Goal: Transaction & Acquisition: Download file/media

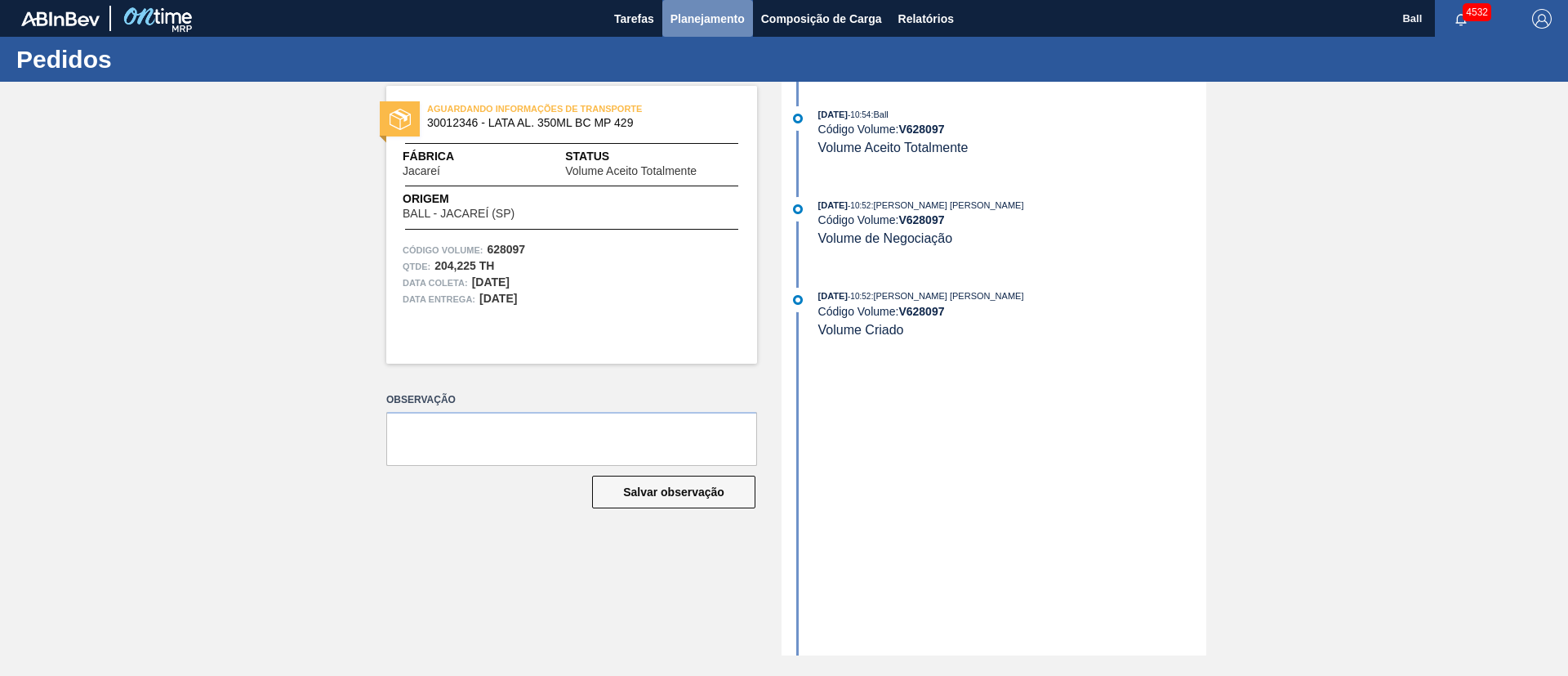
click at [719, 4] on button "Planejamento" at bounding box center [707, 18] width 90 height 37
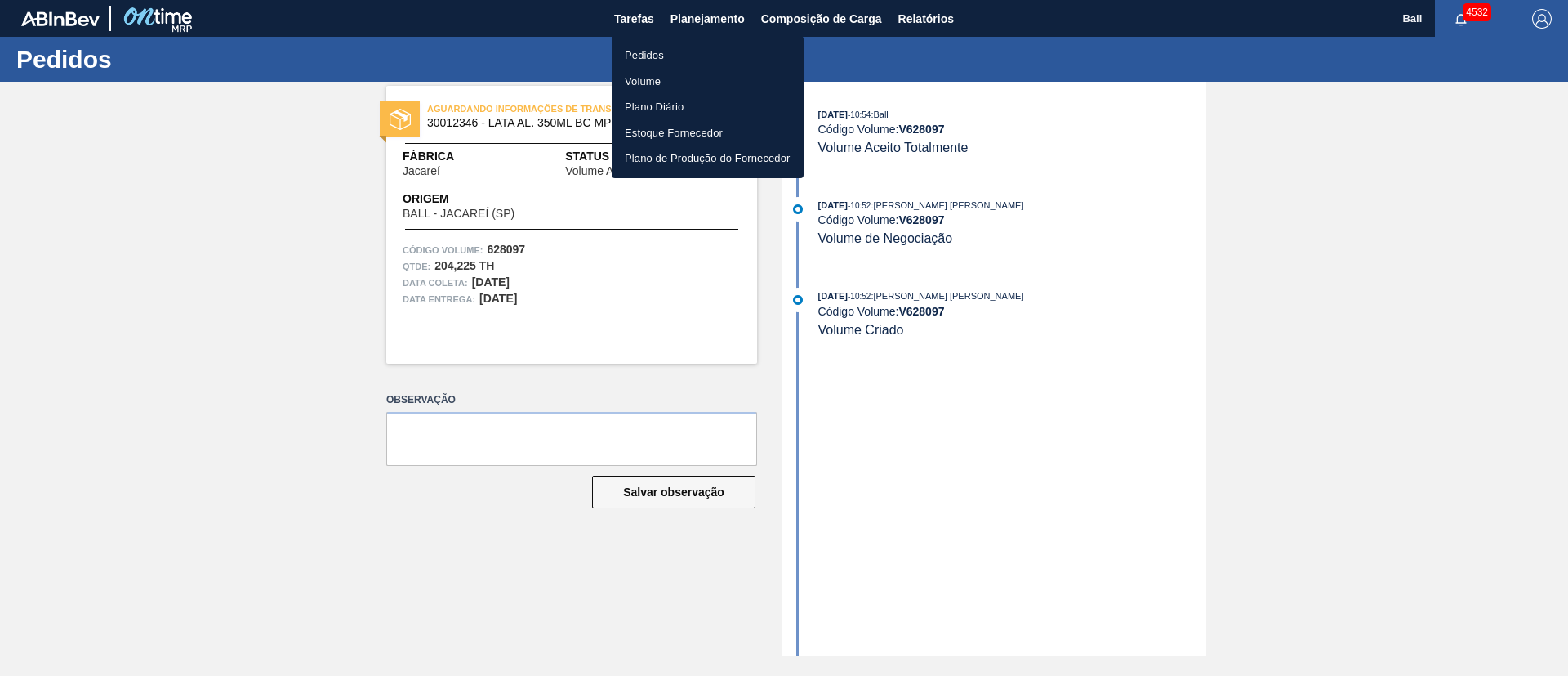
click at [654, 52] on li "Pedidos" at bounding box center [707, 55] width 191 height 26
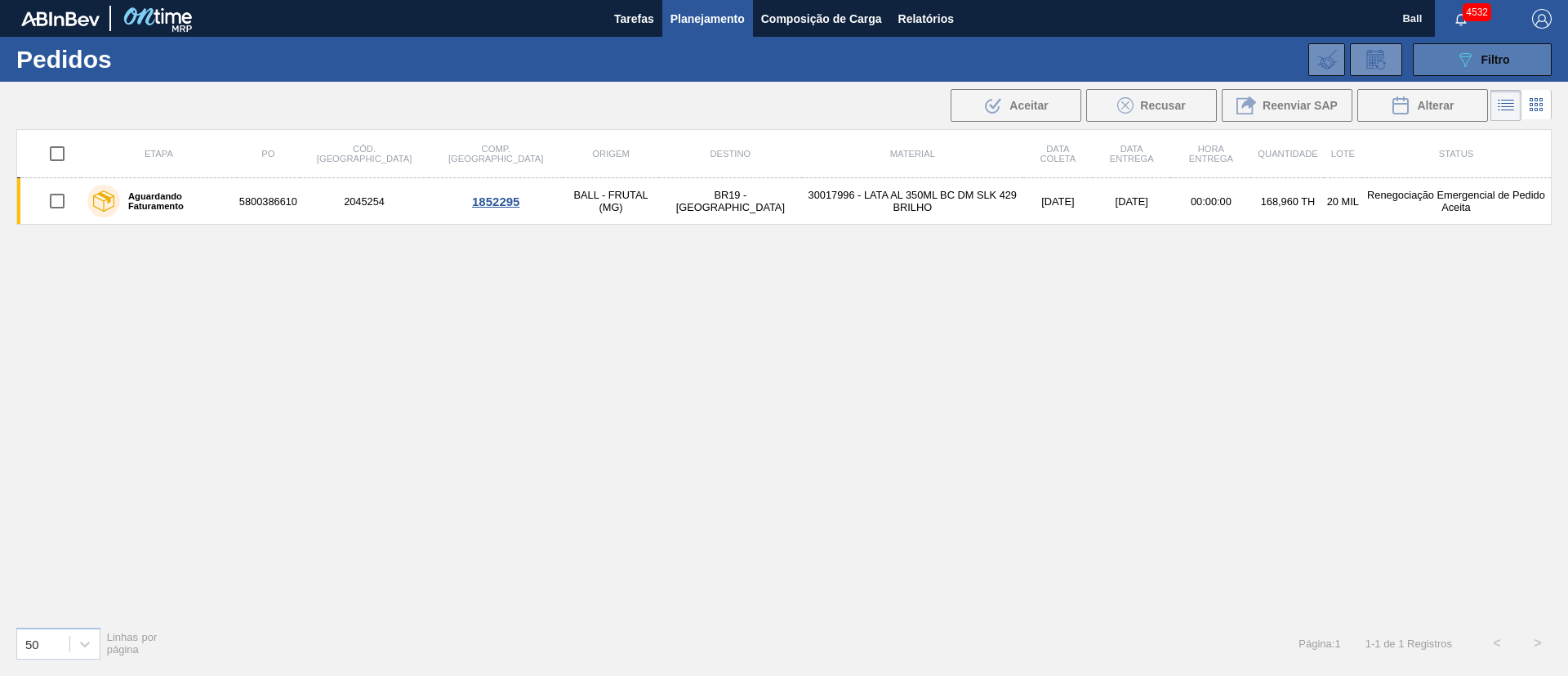
click at [1500, 58] on span "Filtro" at bounding box center [1495, 59] width 29 height 13
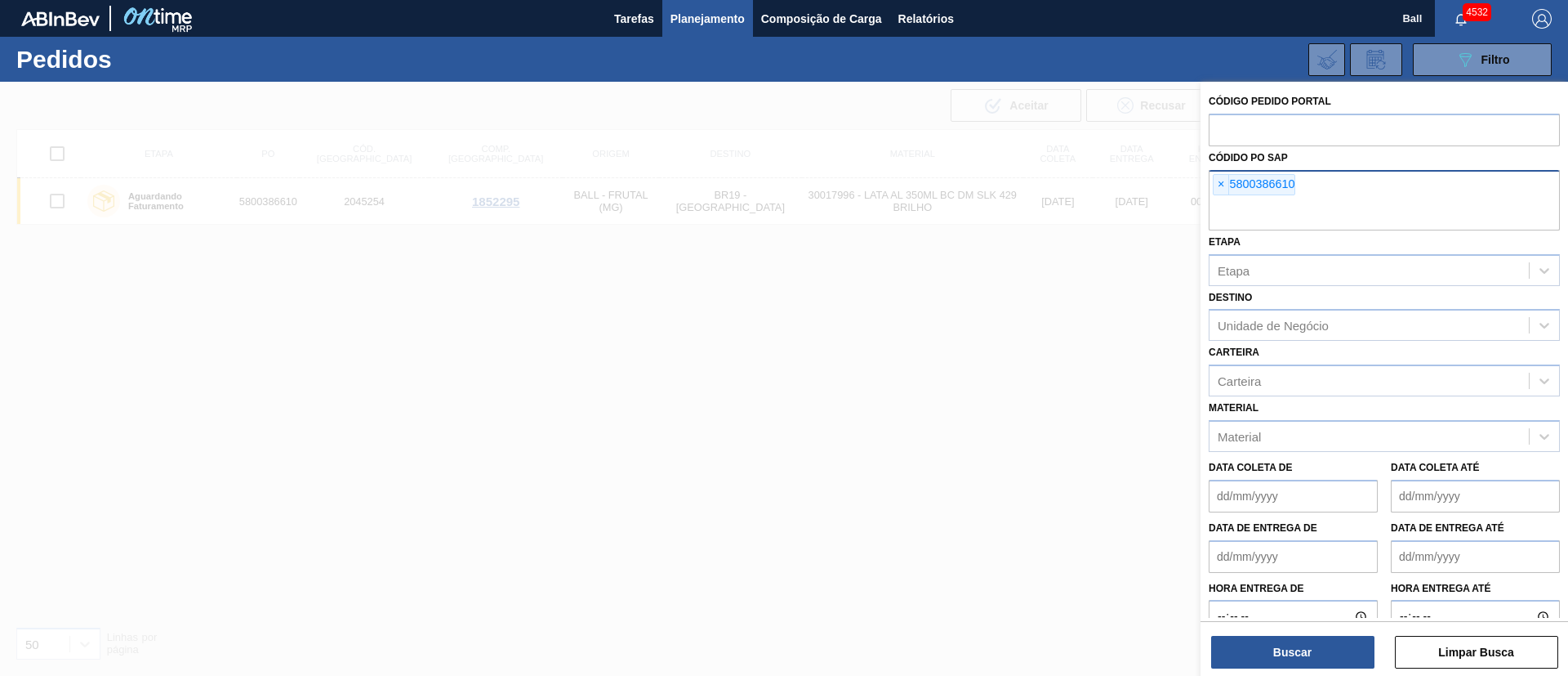
click at [1218, 183] on span "×" at bounding box center [1221, 185] width 16 height 19
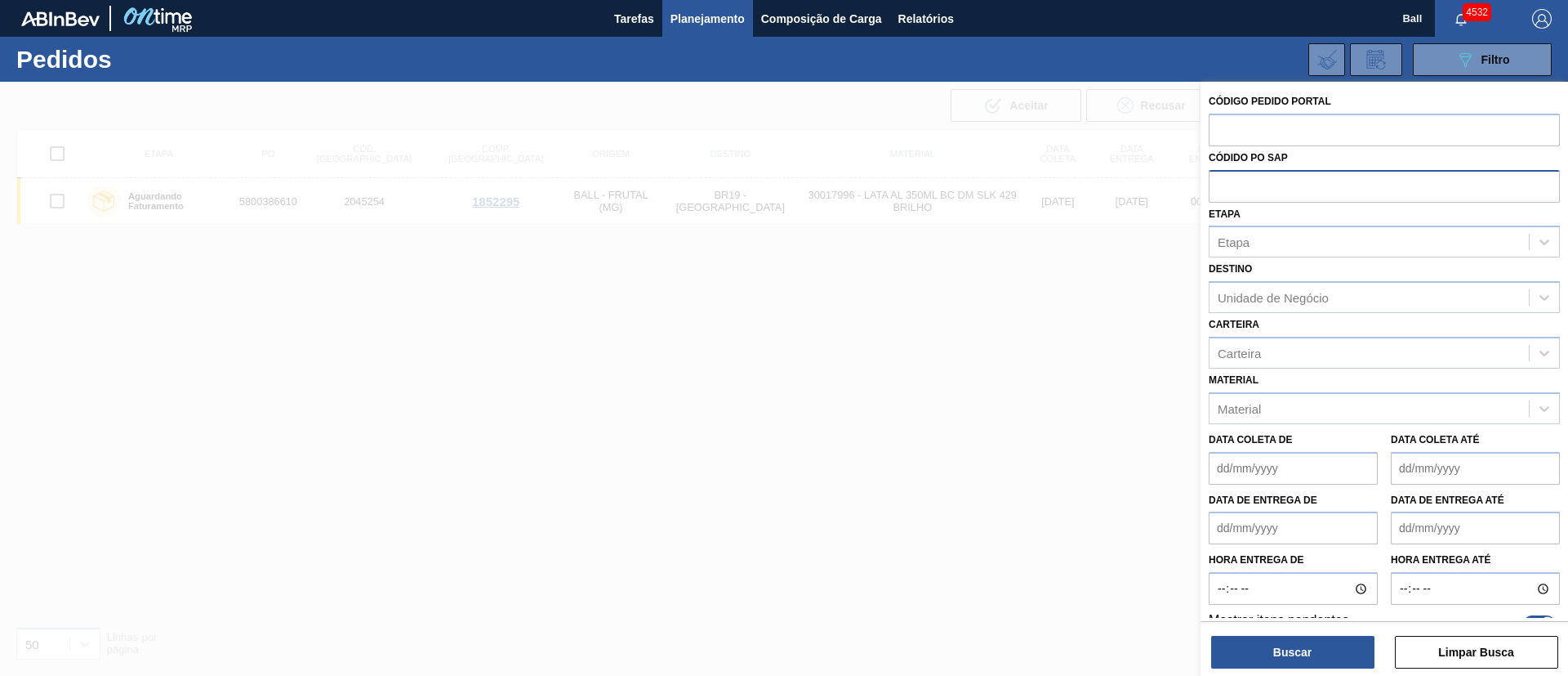
paste input "text"
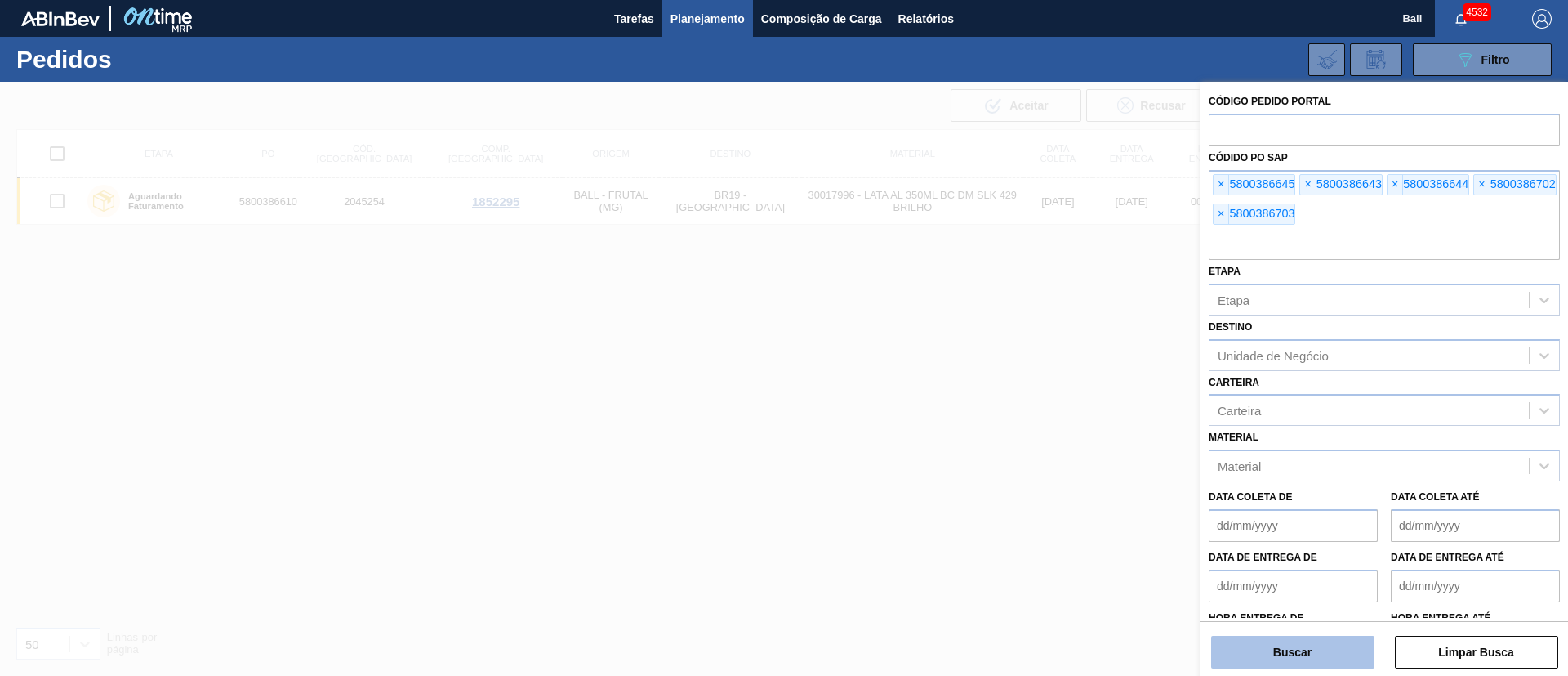
click at [1271, 643] on button "Buscar" at bounding box center [1293, 651] width 163 height 33
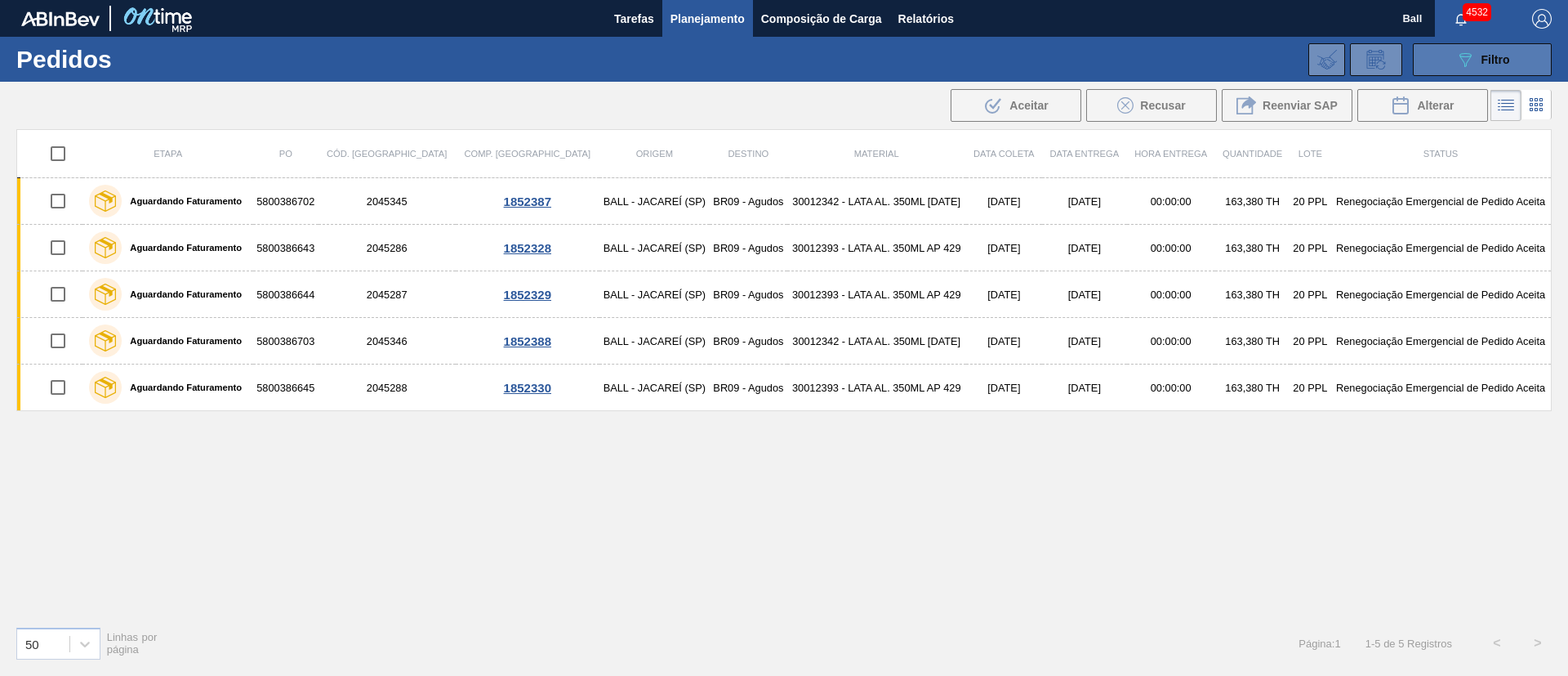
click at [1470, 55] on icon at bounding box center [1465, 60] width 12 height 14
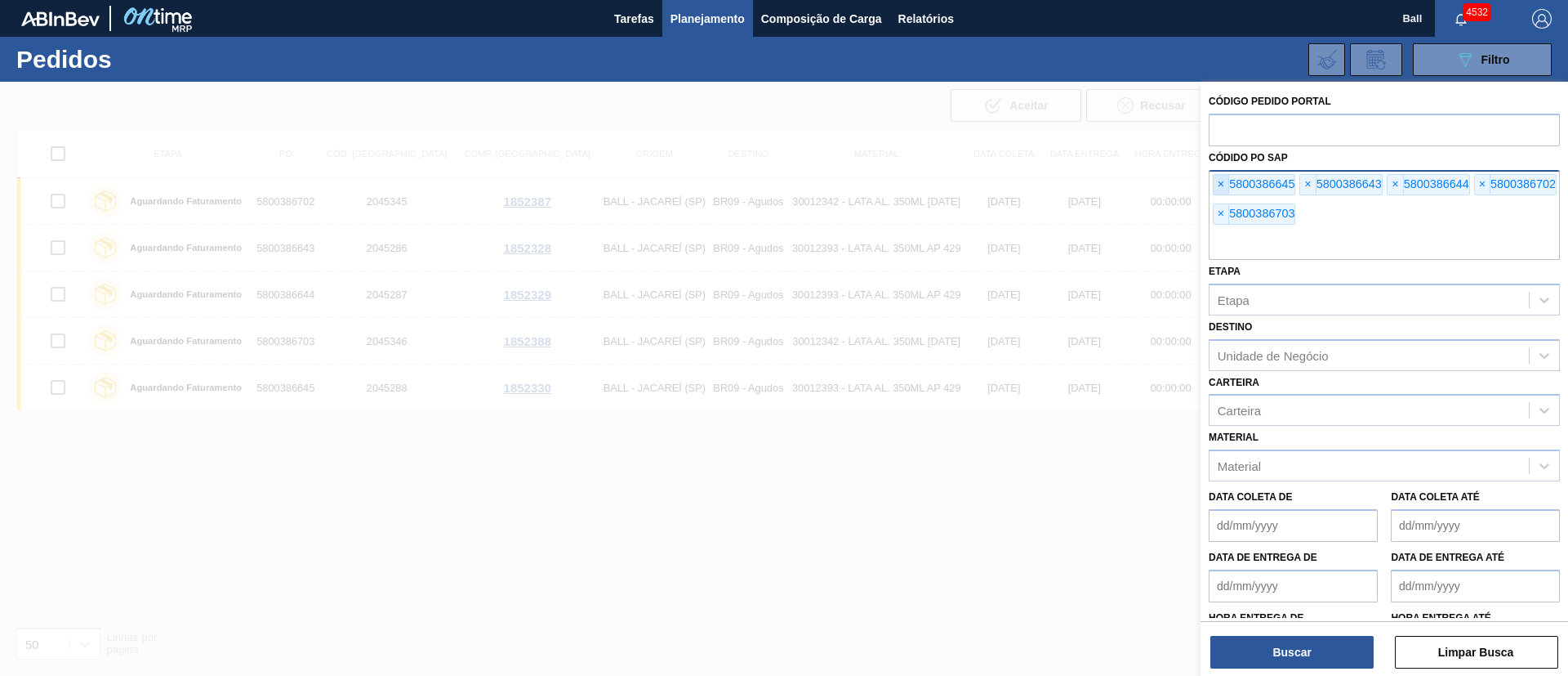
click at [1224, 182] on span "×" at bounding box center [1221, 185] width 16 height 19
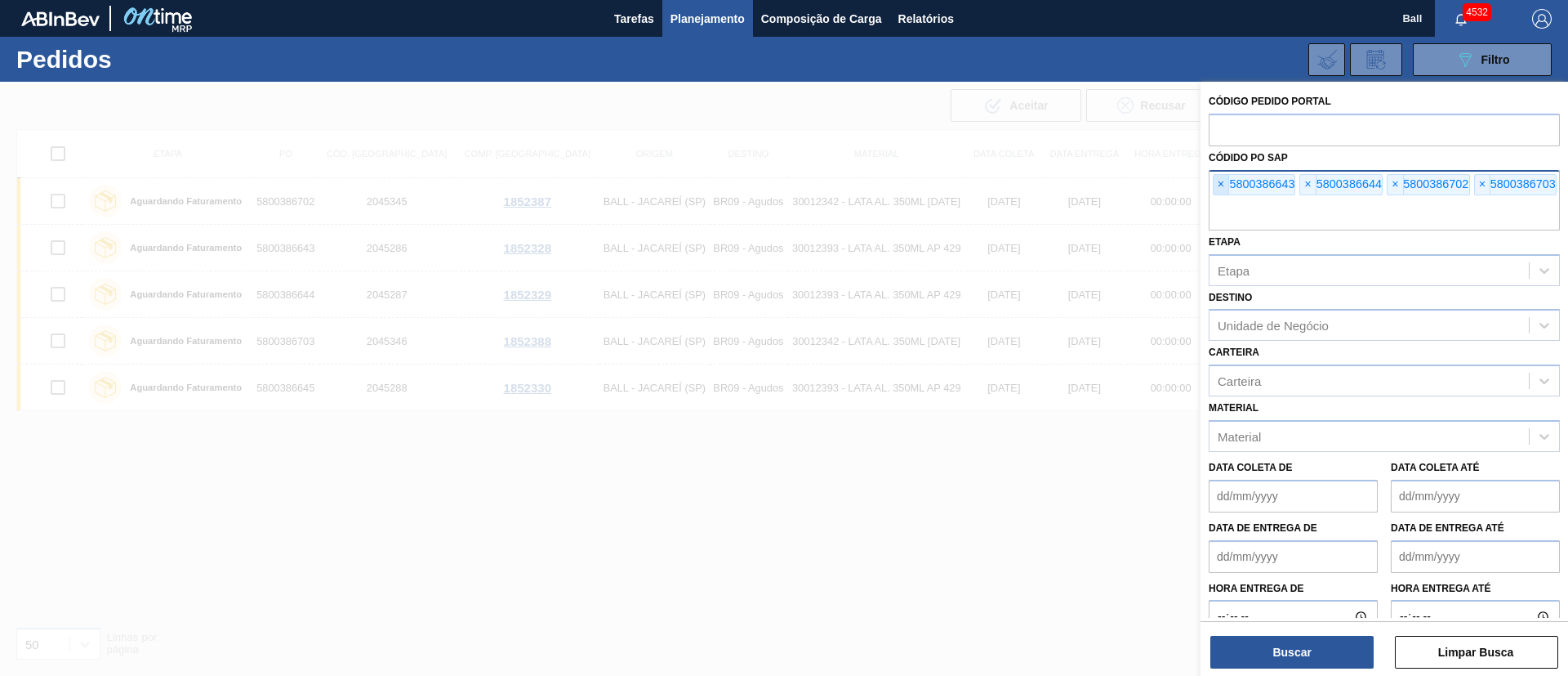
click at [1224, 182] on span "×" at bounding box center [1221, 185] width 16 height 19
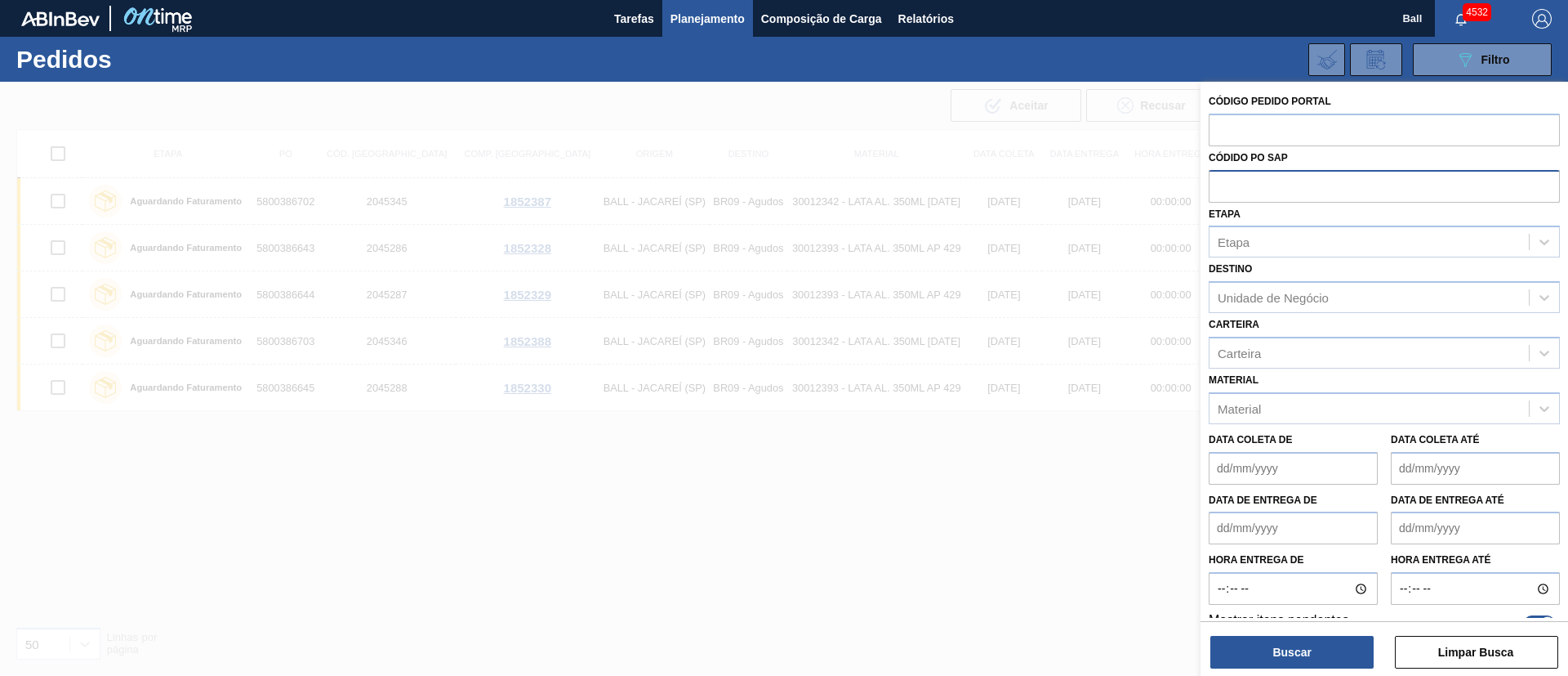
paste input "5800386736"
type input "5800386736"
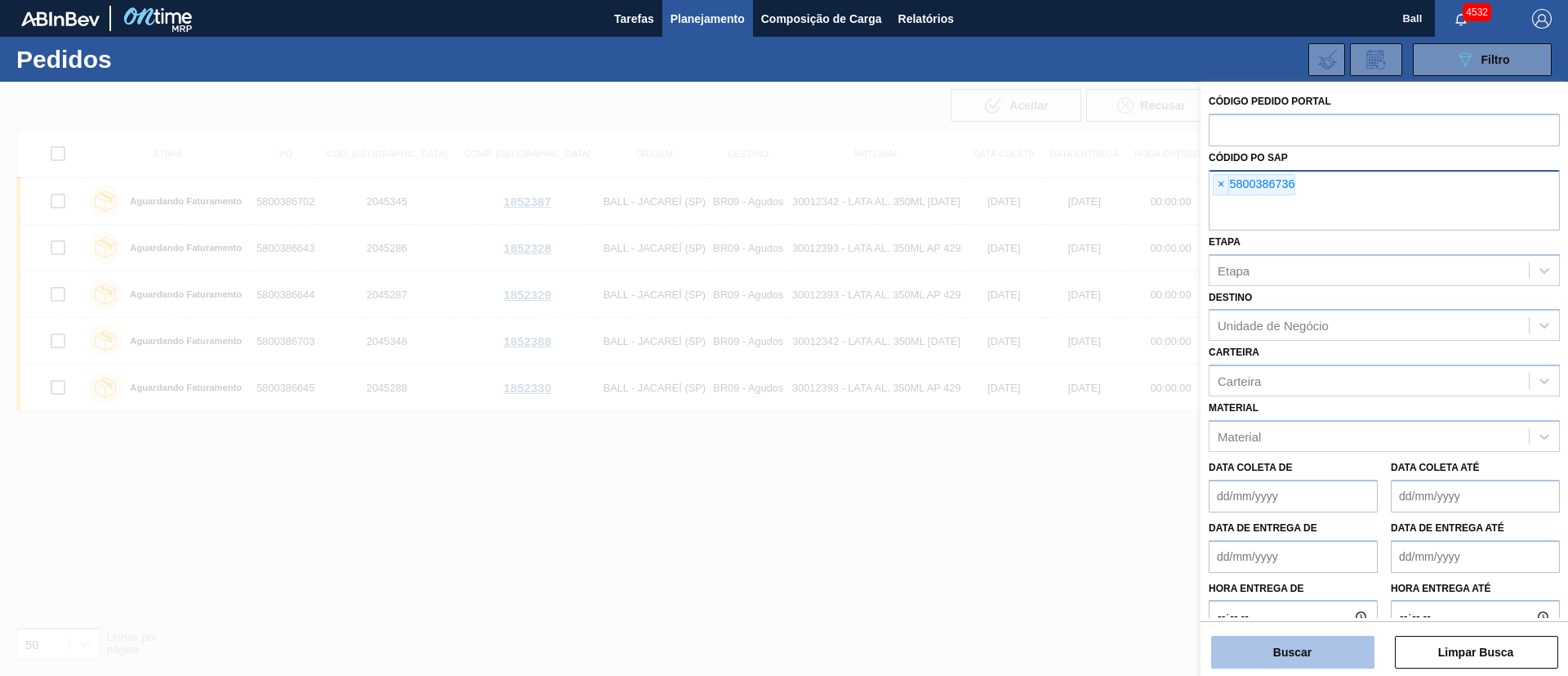
click at [1268, 657] on button "Buscar" at bounding box center [1293, 651] width 163 height 33
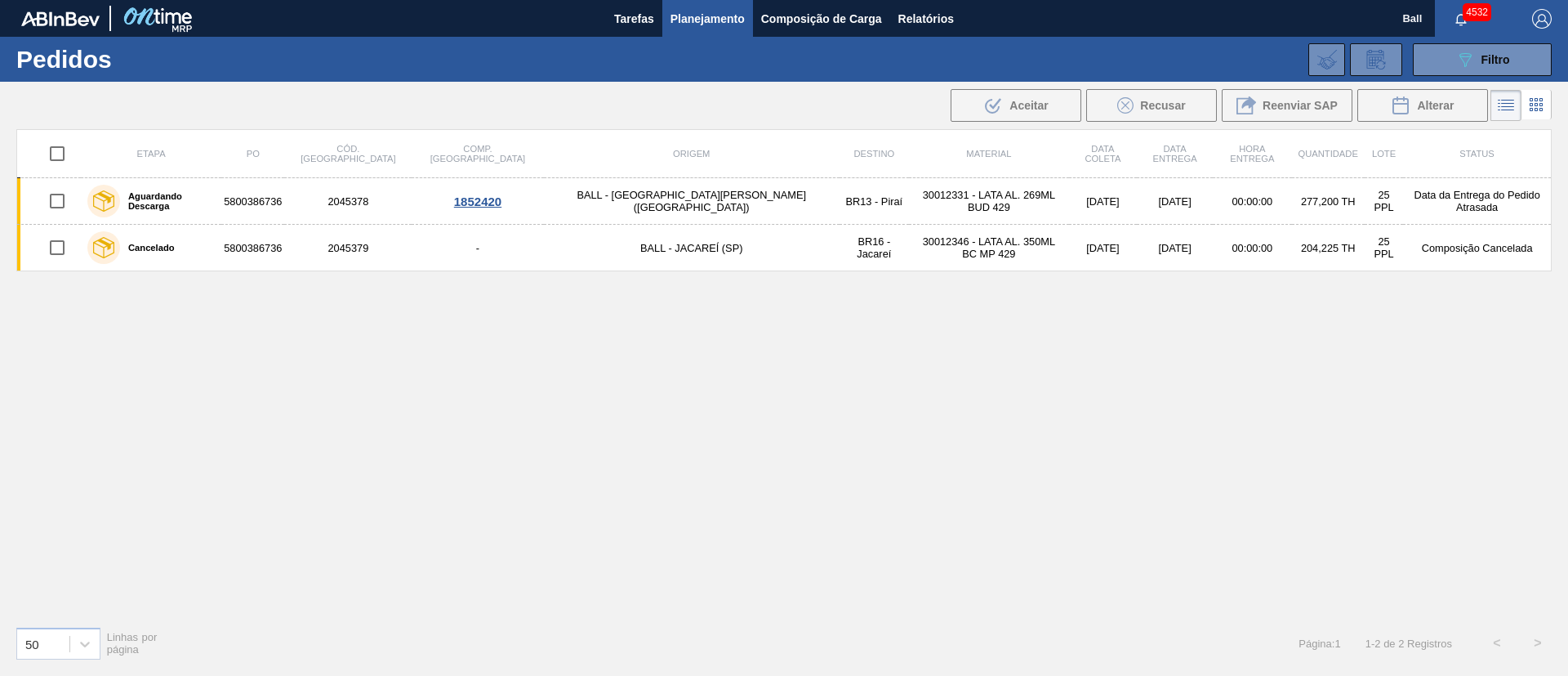
click at [1023, 379] on div "Etapa PO Cód. Pedido Comp. Carga Origem Destino Material Data coleta Data Entre…" at bounding box center [784, 371] width 1535 height 483
click at [1492, 62] on span "Filtro" at bounding box center [1495, 59] width 29 height 13
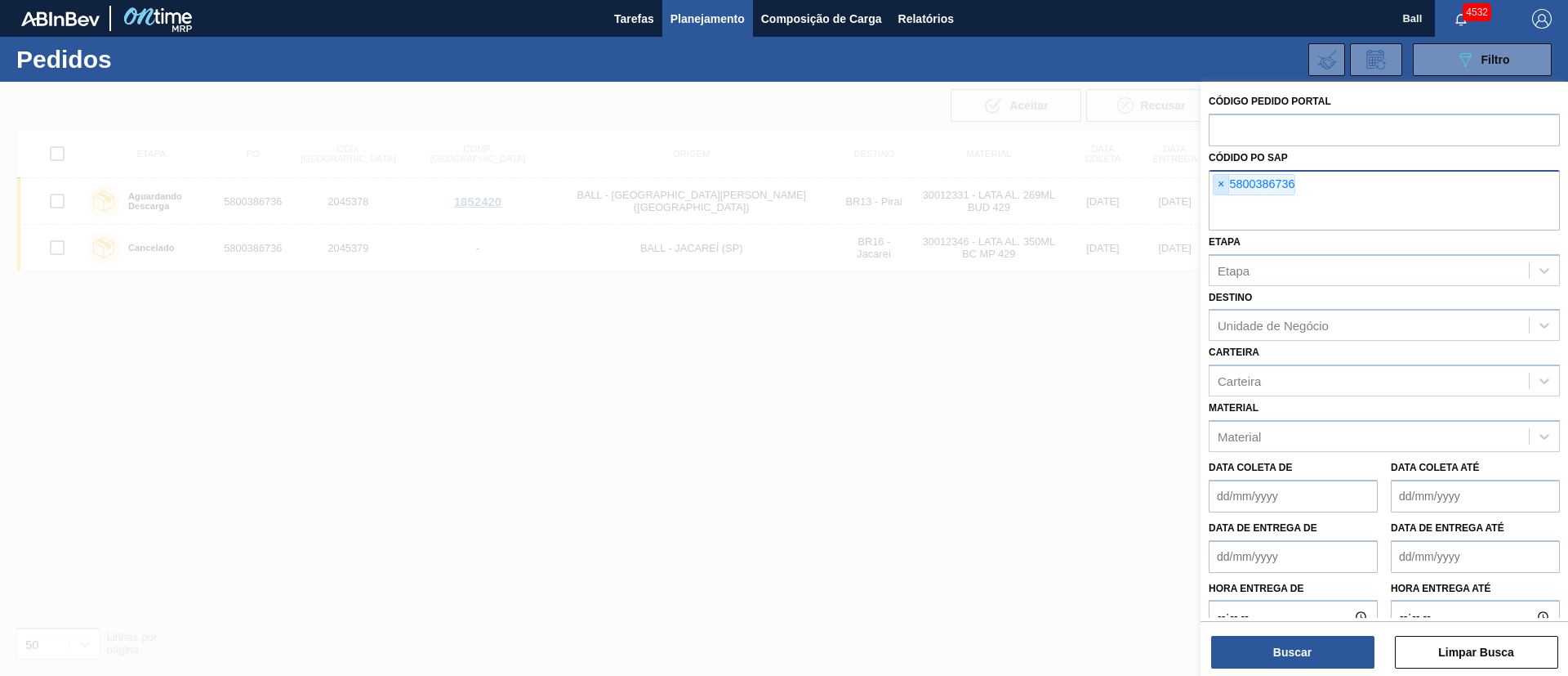
click at [1219, 187] on span "×" at bounding box center [1221, 185] width 16 height 19
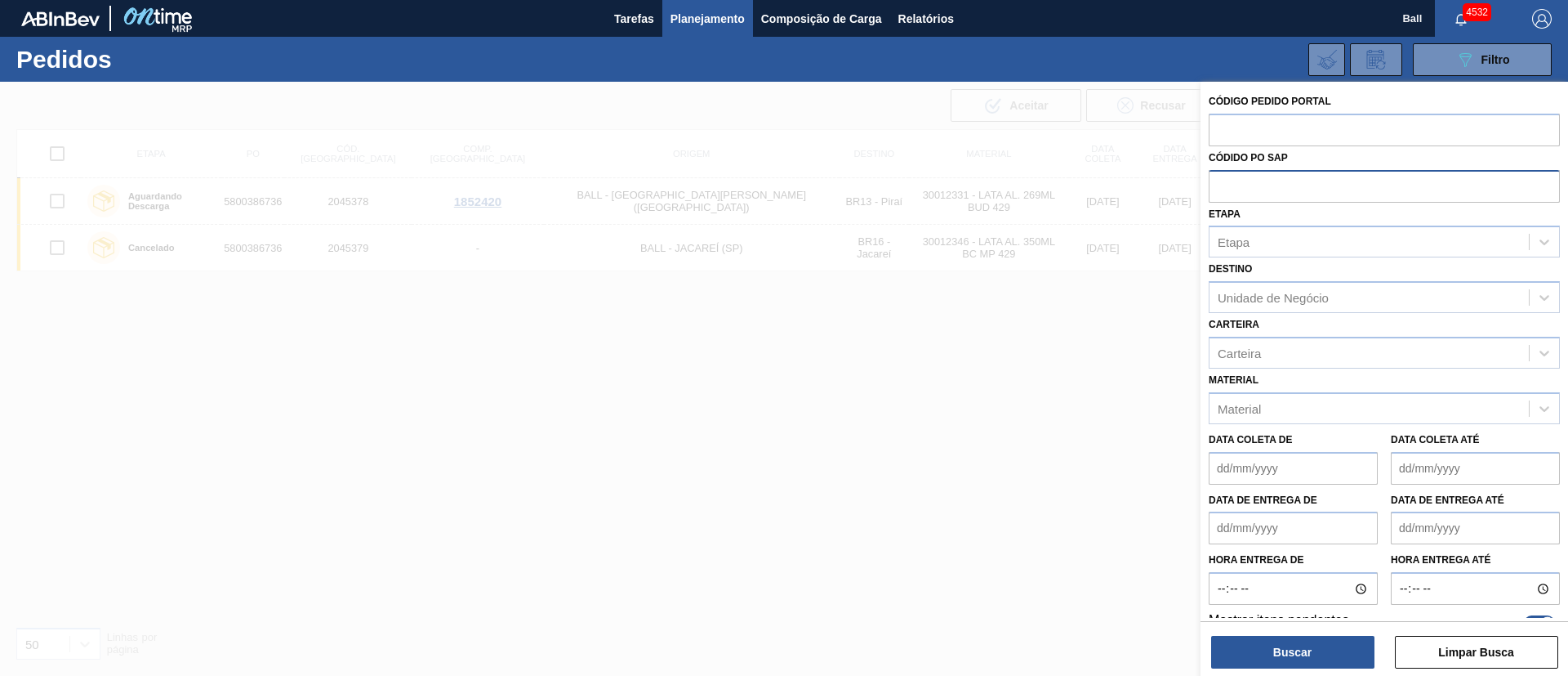
paste input "text"
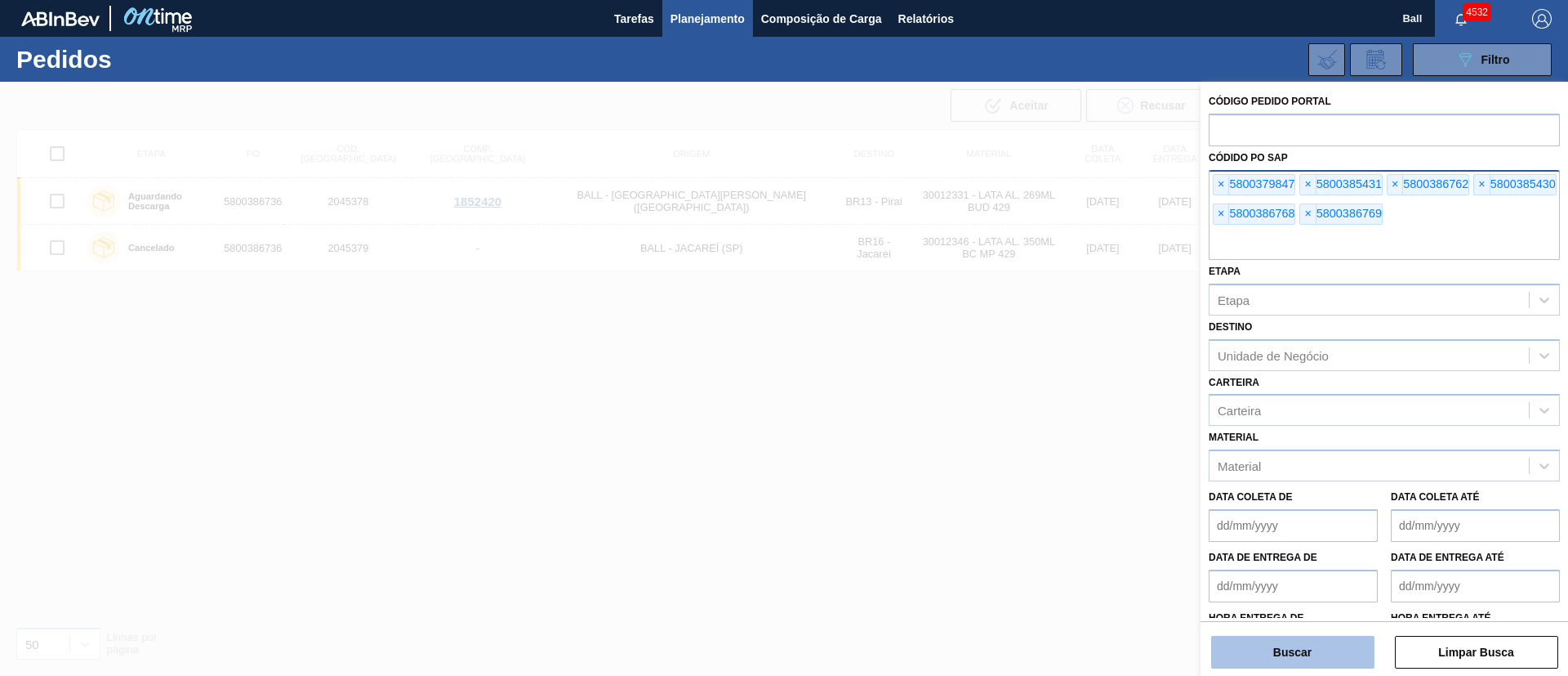
click at [1258, 651] on button "Buscar" at bounding box center [1293, 651] width 163 height 33
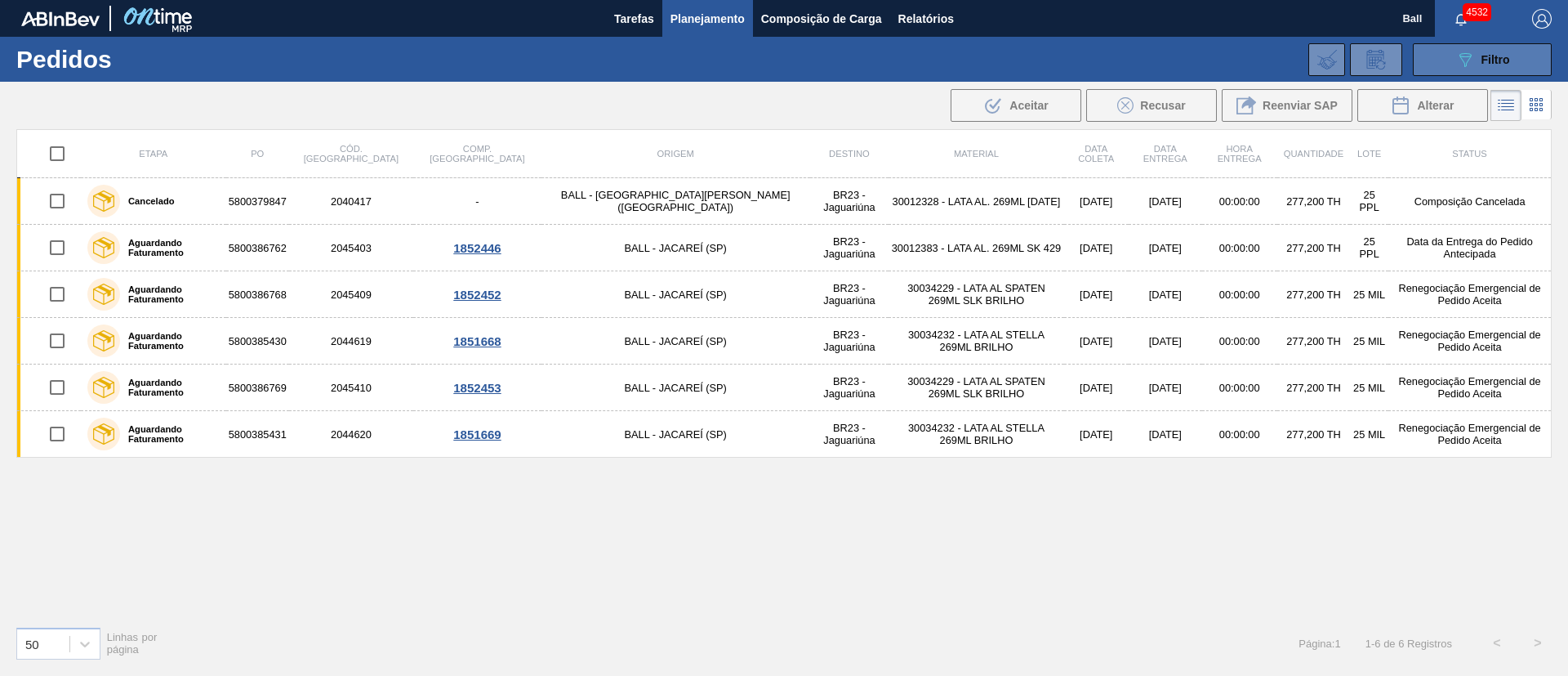
click at [1512, 64] on button "089F7B8B-B2A5-4AFE-B5C0-19BA573D28AC Filtro" at bounding box center [1482, 59] width 139 height 33
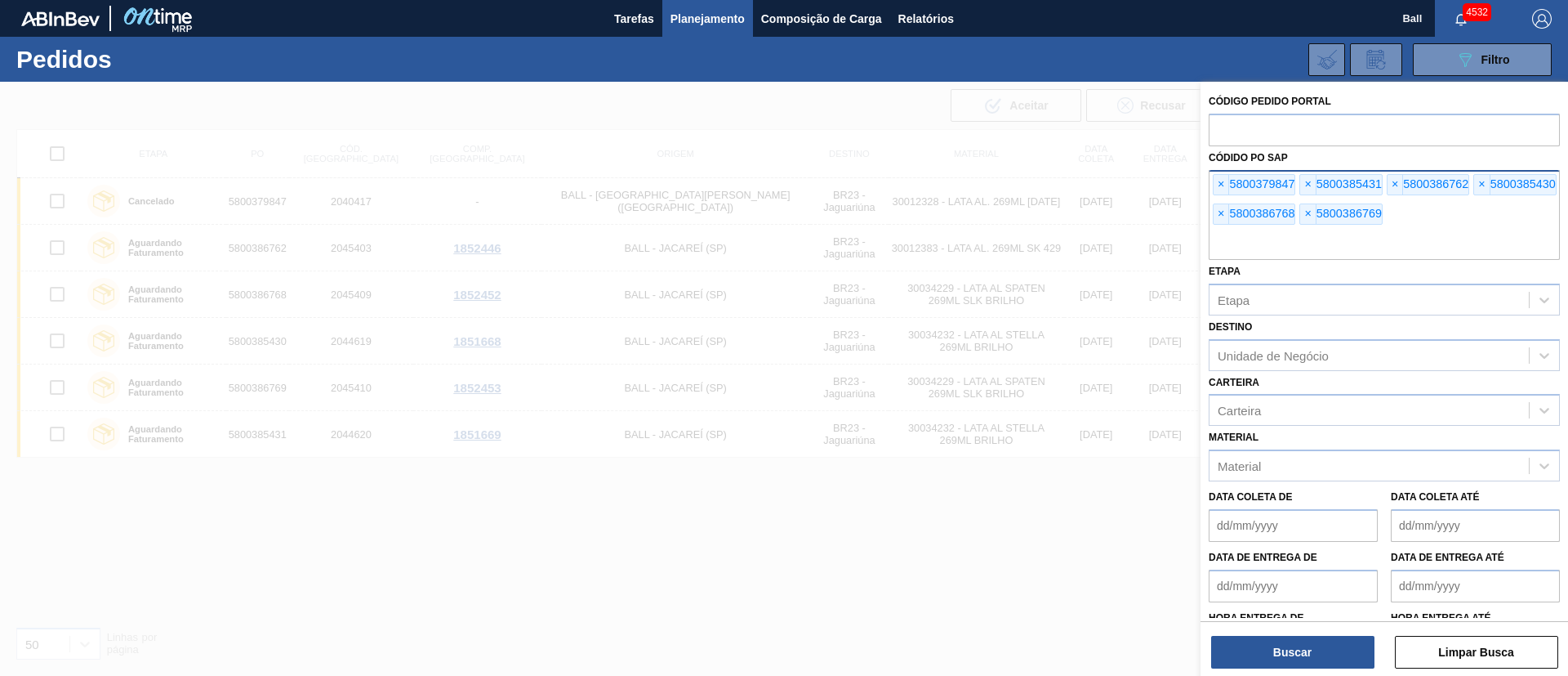
click at [919, 534] on div at bounding box center [784, 419] width 1568 height 676
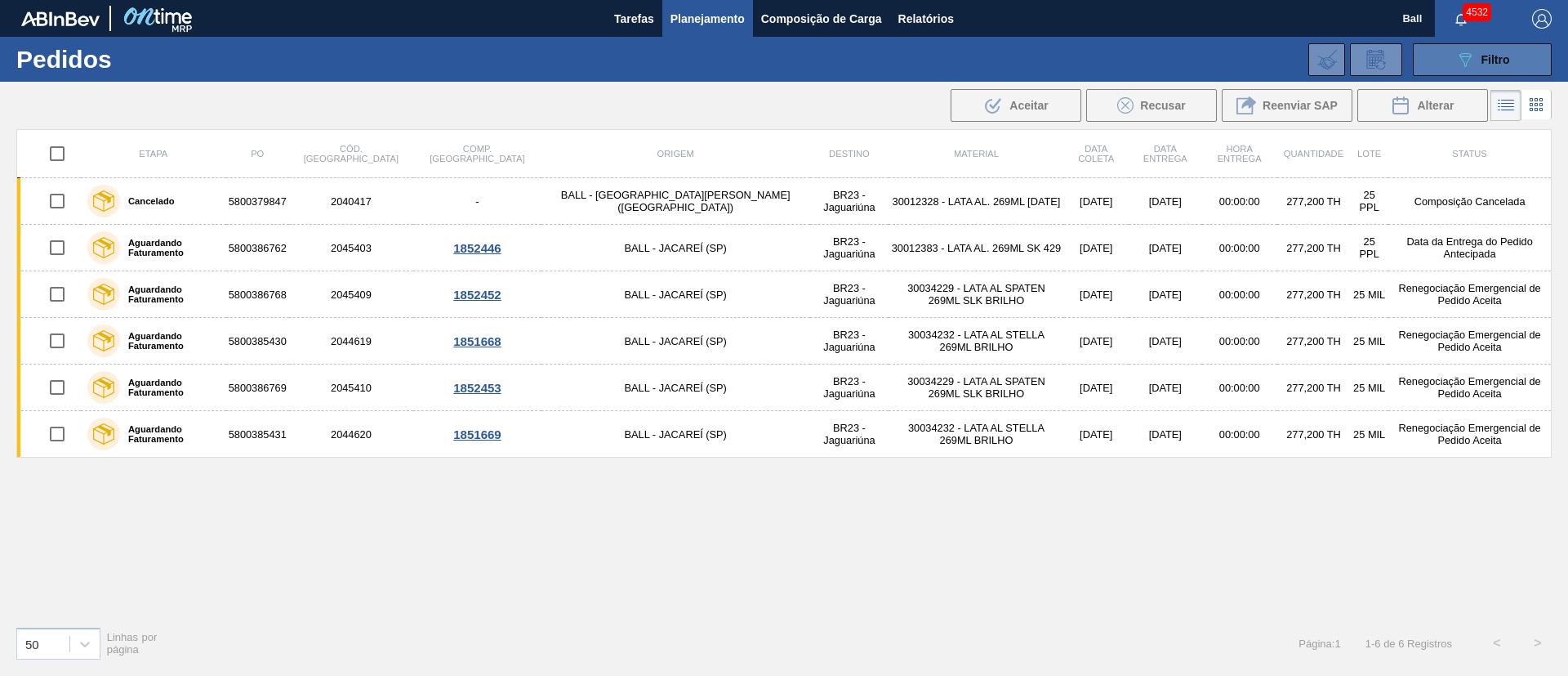
click at [1478, 52] on div "089F7B8B-B2A5-4AFE-B5C0-19BA573D28AC Filtro" at bounding box center [1482, 60] width 54 height 19
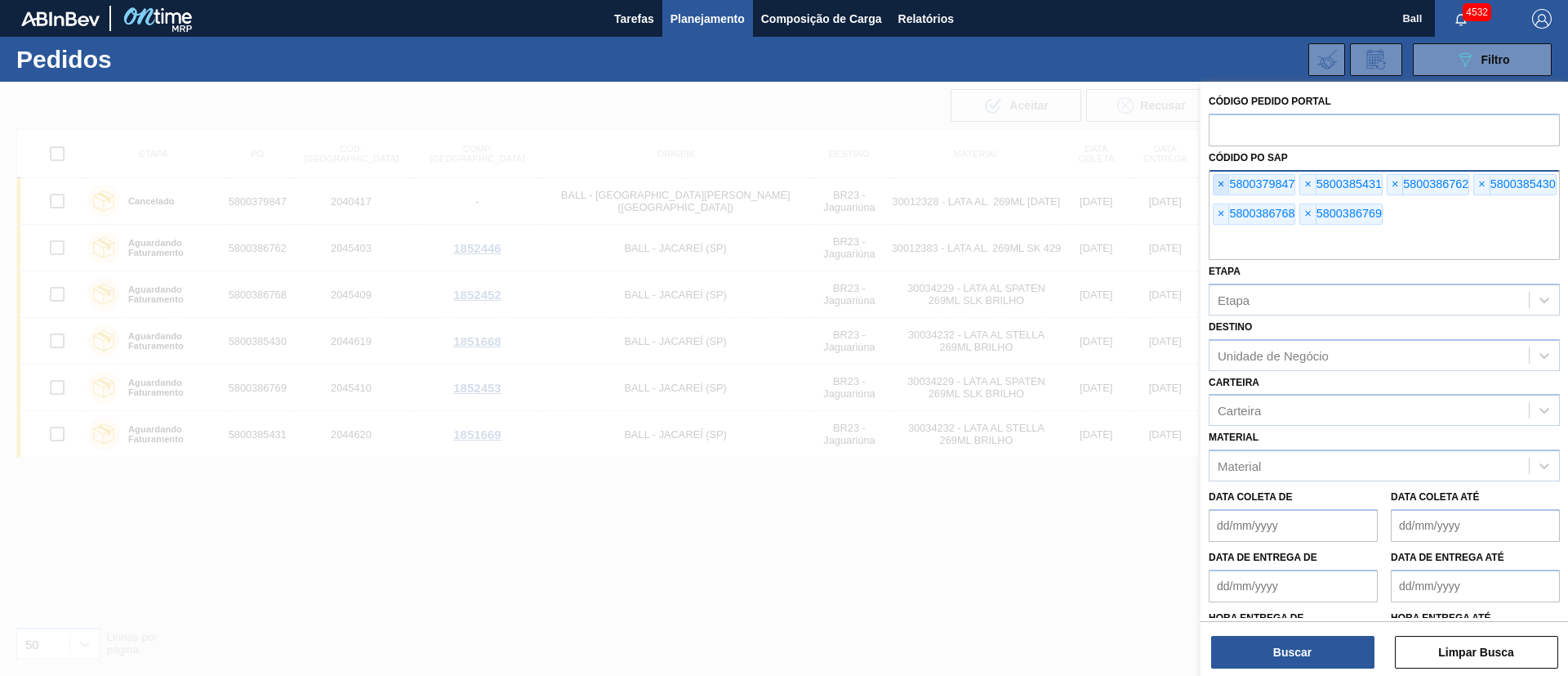
click at [1223, 189] on span "×" at bounding box center [1221, 185] width 16 height 19
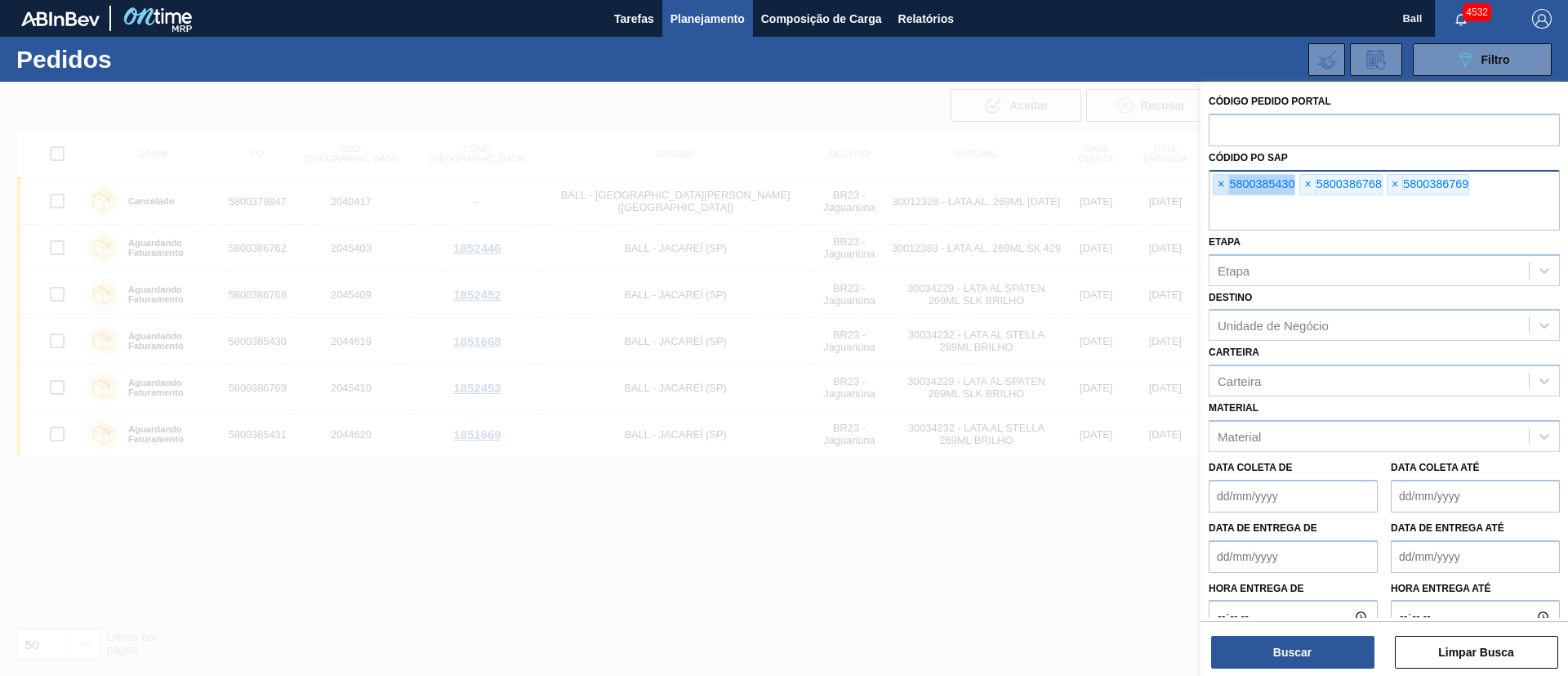
click at [1223, 189] on span "×" at bounding box center [1221, 185] width 16 height 19
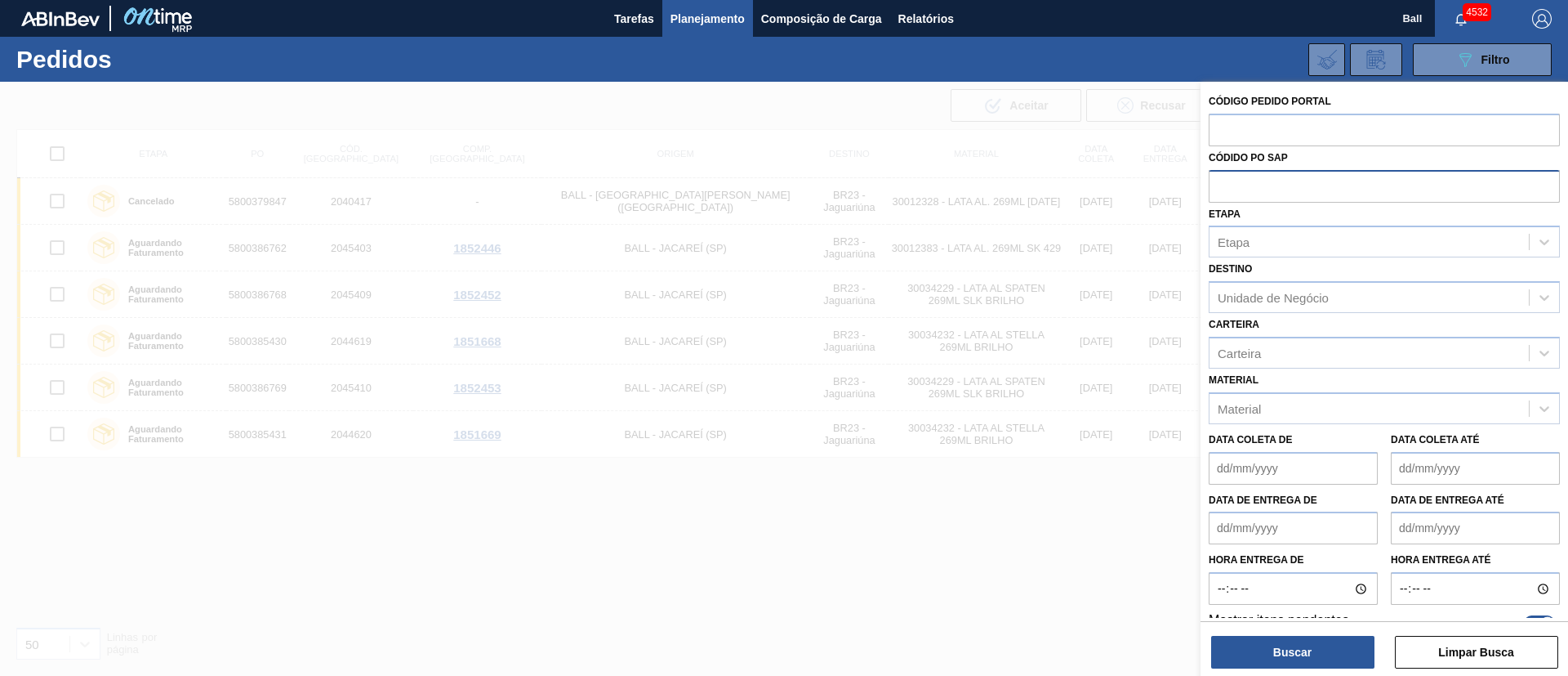
click at [1223, 189] on input "text" at bounding box center [1384, 185] width 351 height 31
paste input "text"
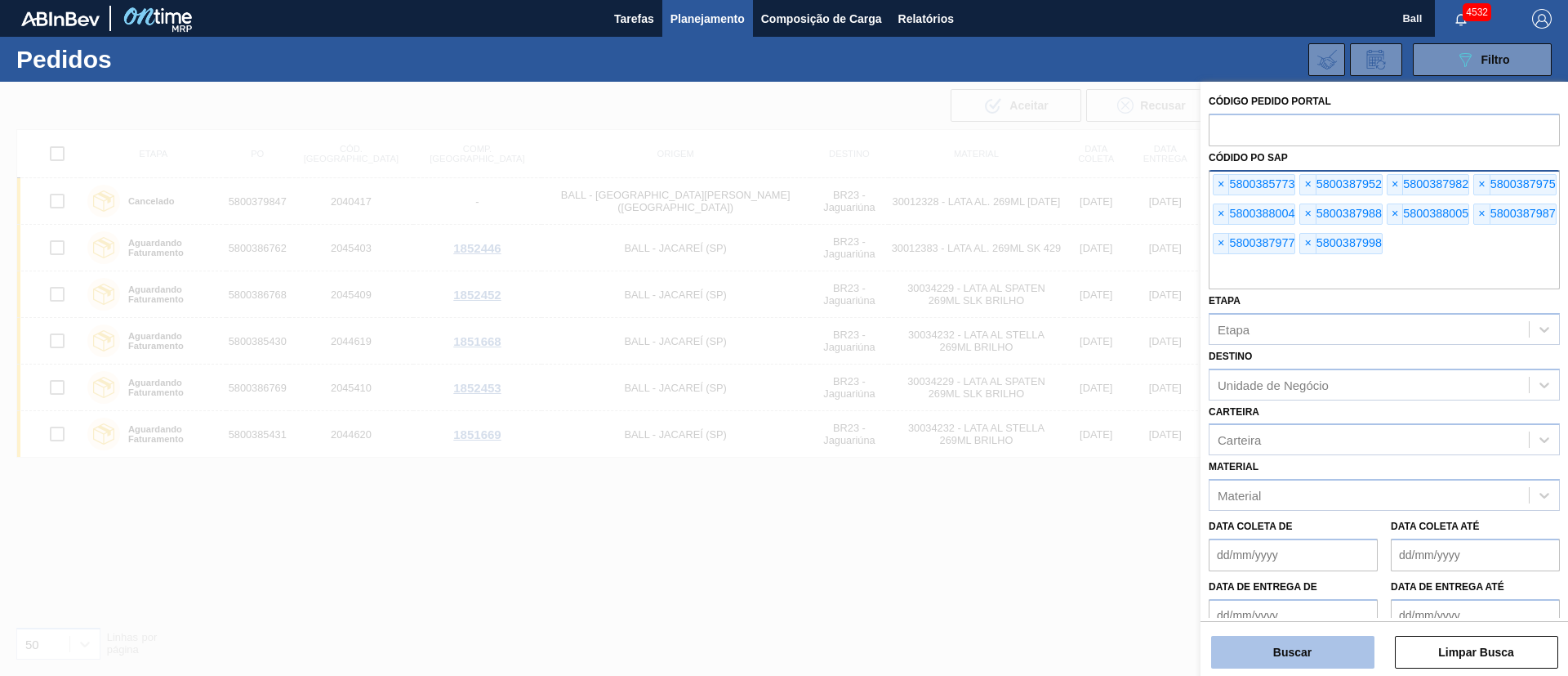
click at [1256, 652] on button "Buscar" at bounding box center [1293, 651] width 163 height 33
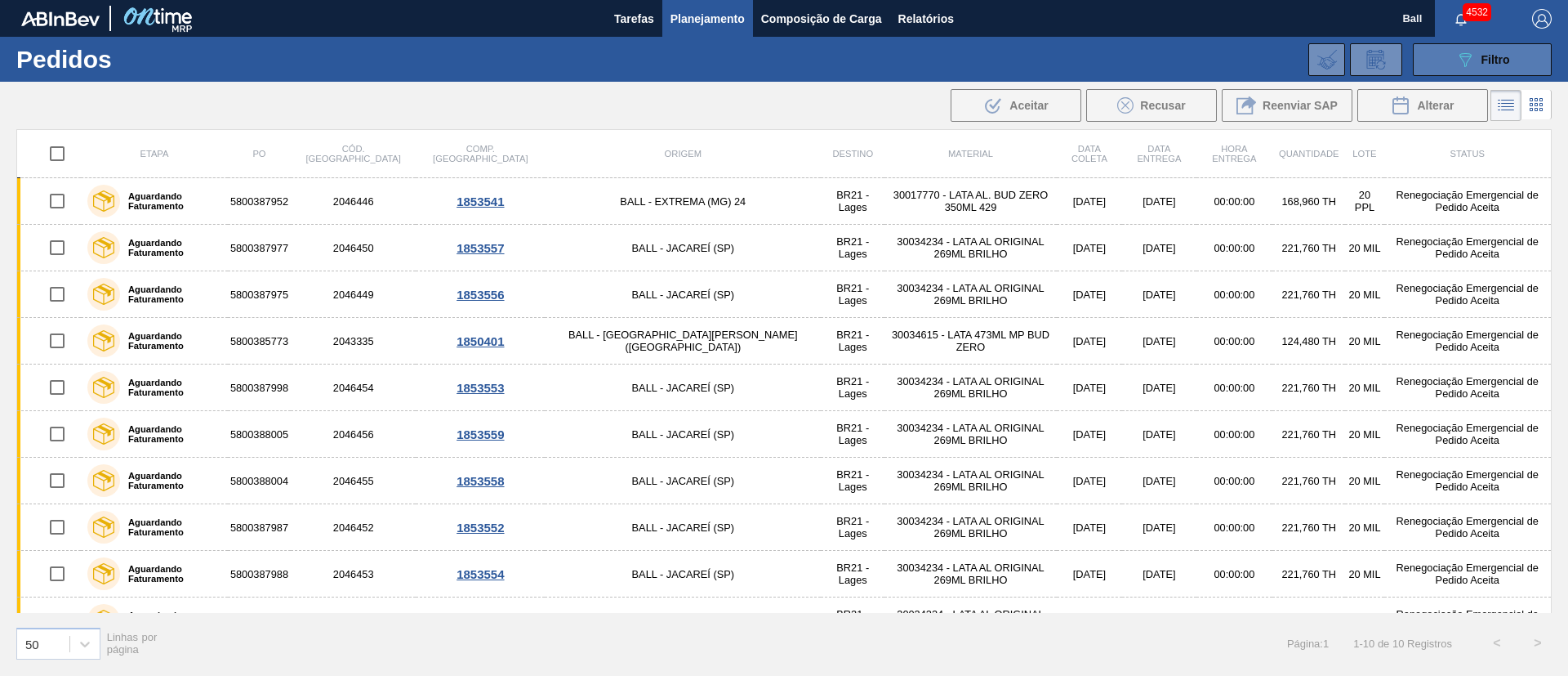
click at [1466, 74] on button "089F7B8B-B2A5-4AFE-B5C0-19BA573D28AC Filtro" at bounding box center [1482, 59] width 139 height 33
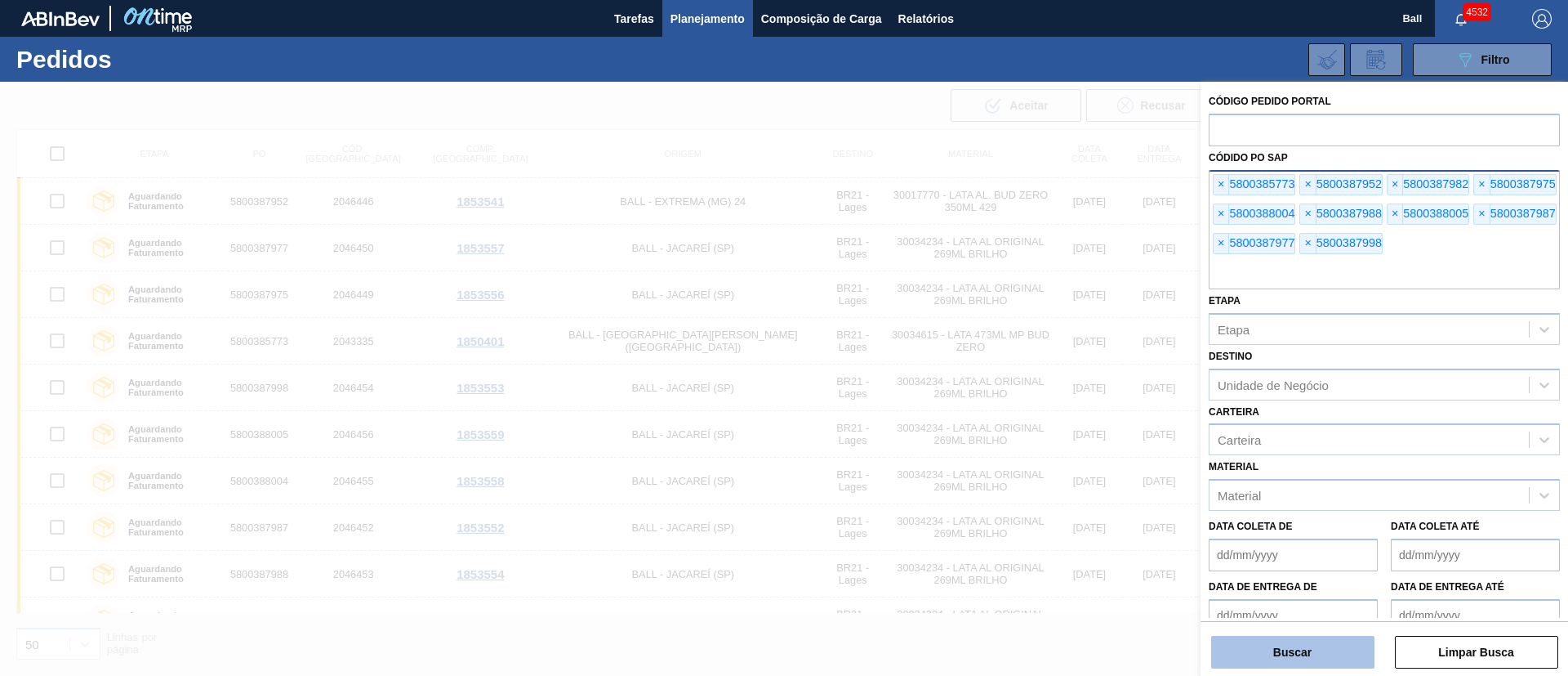
click at [1313, 658] on button "Buscar" at bounding box center [1293, 651] width 163 height 33
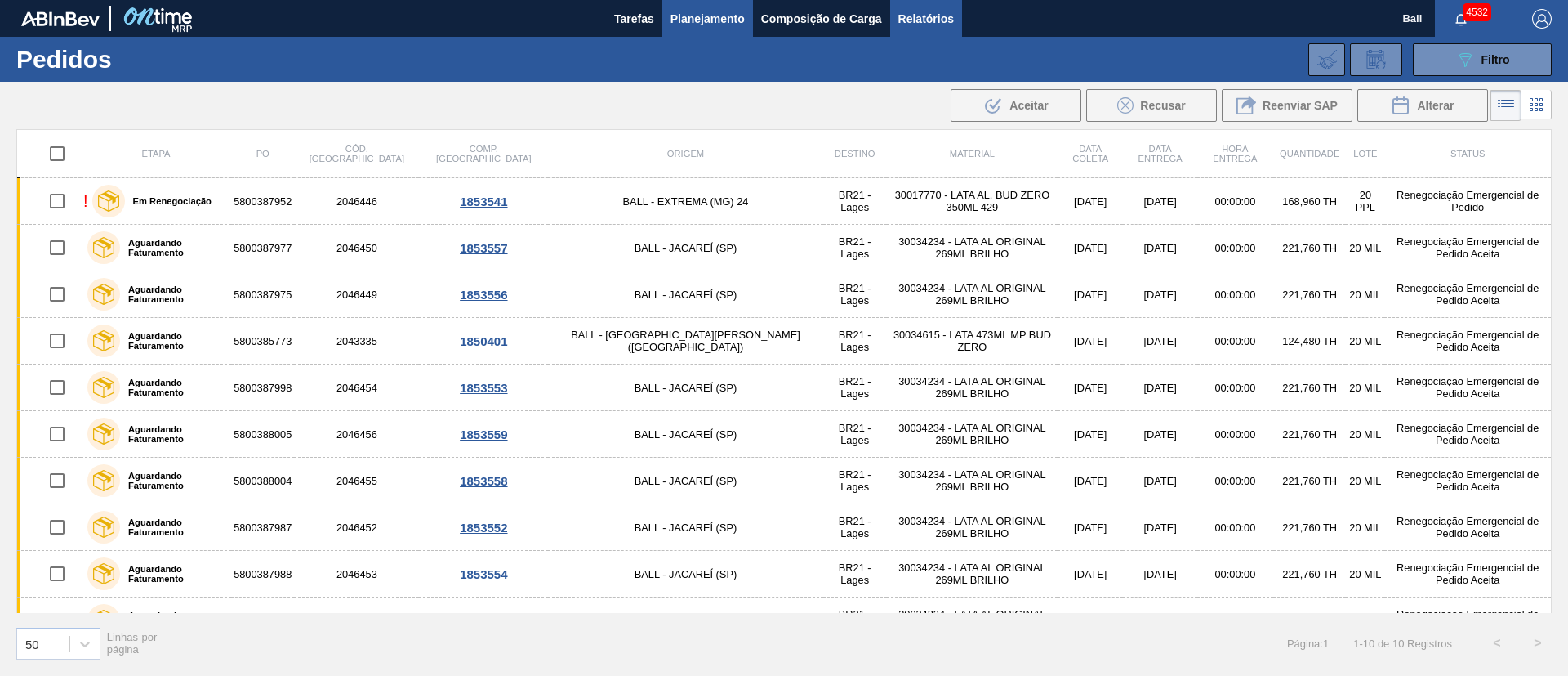
click at [928, 21] on span "Relatórios" at bounding box center [926, 18] width 55 height 19
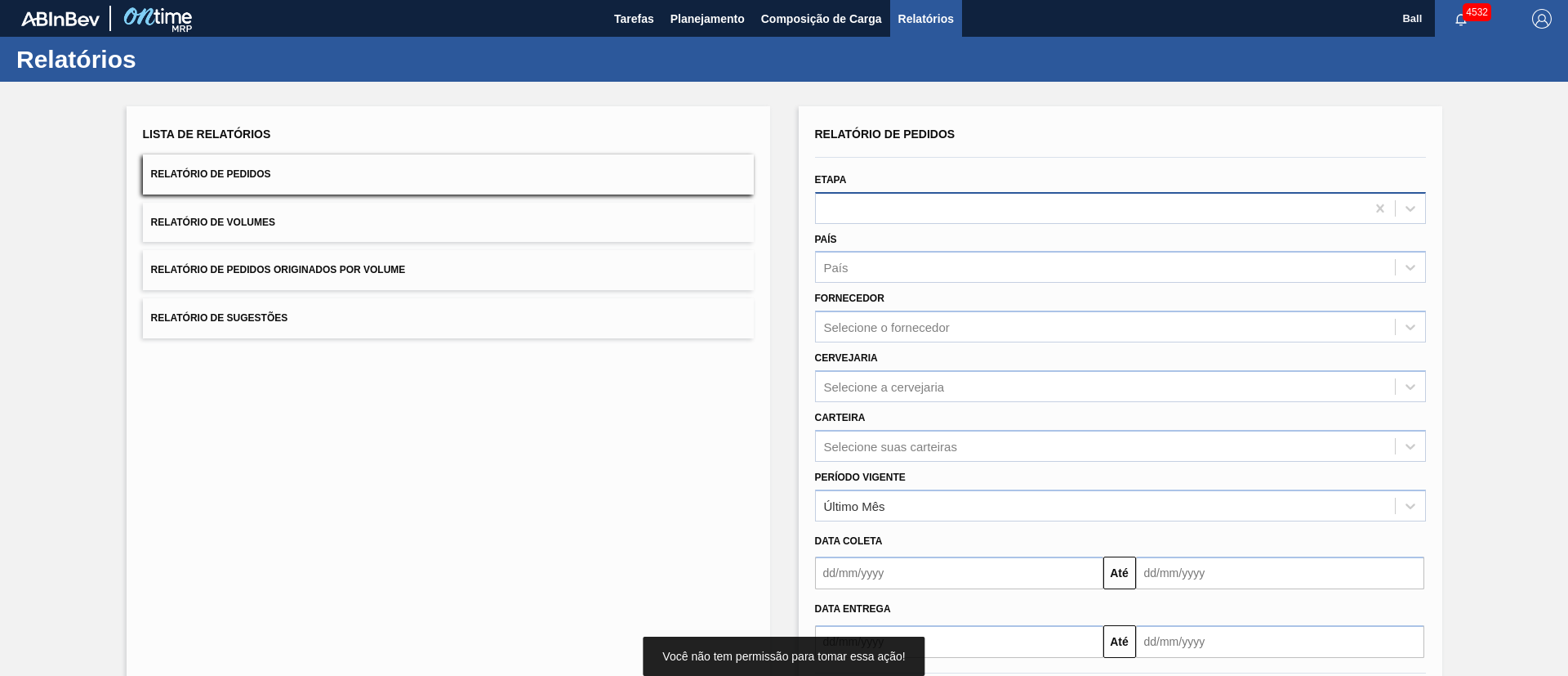
click at [914, 207] on div at bounding box center [1091, 207] width 550 height 24
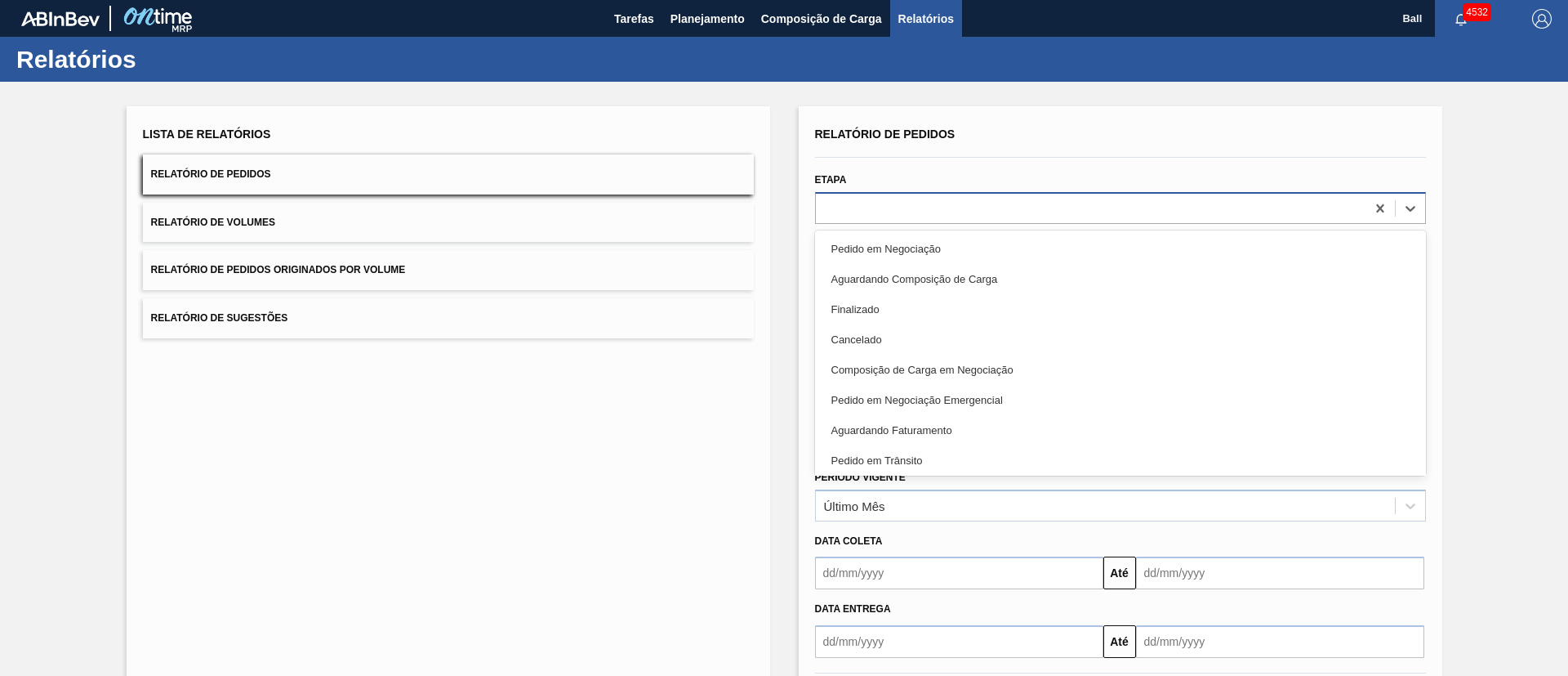
click at [1039, 219] on div at bounding box center [1091, 207] width 550 height 24
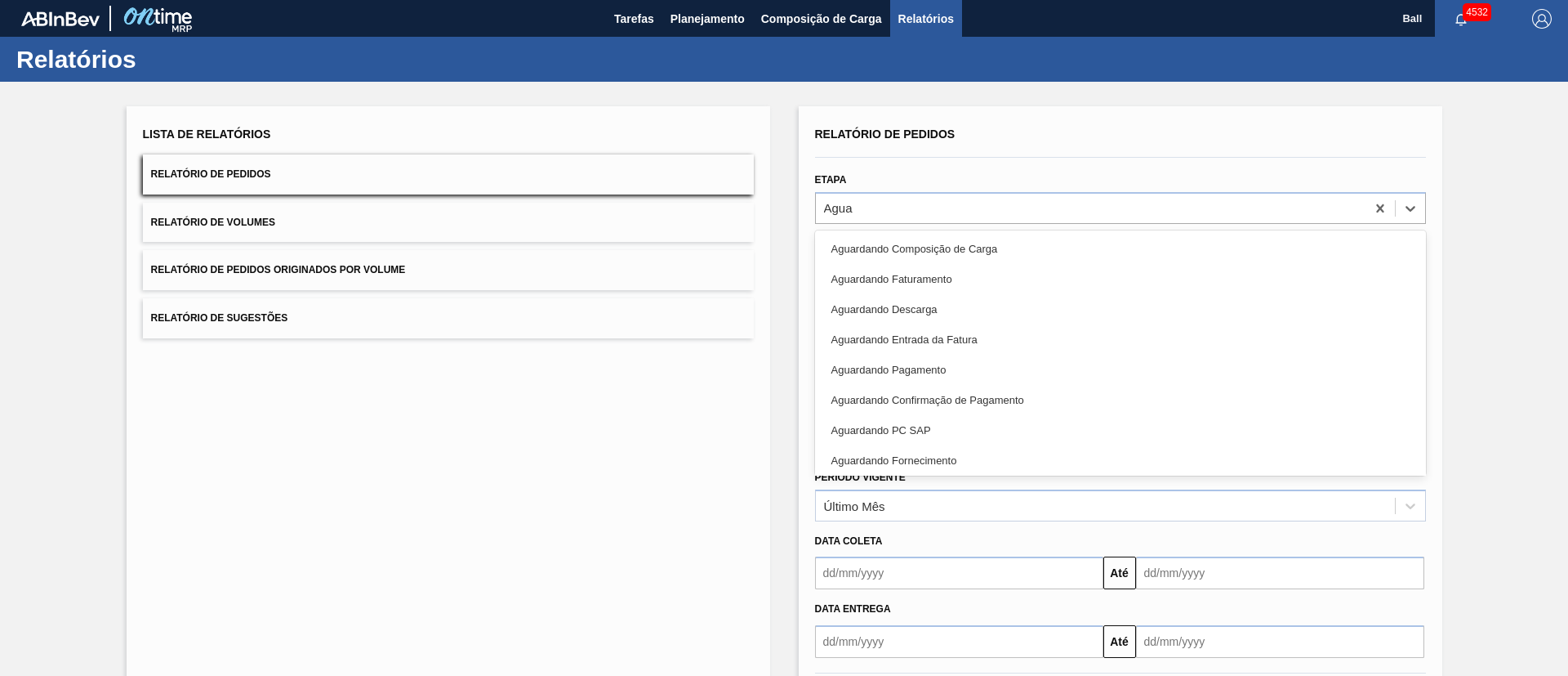
type input "Aguar"
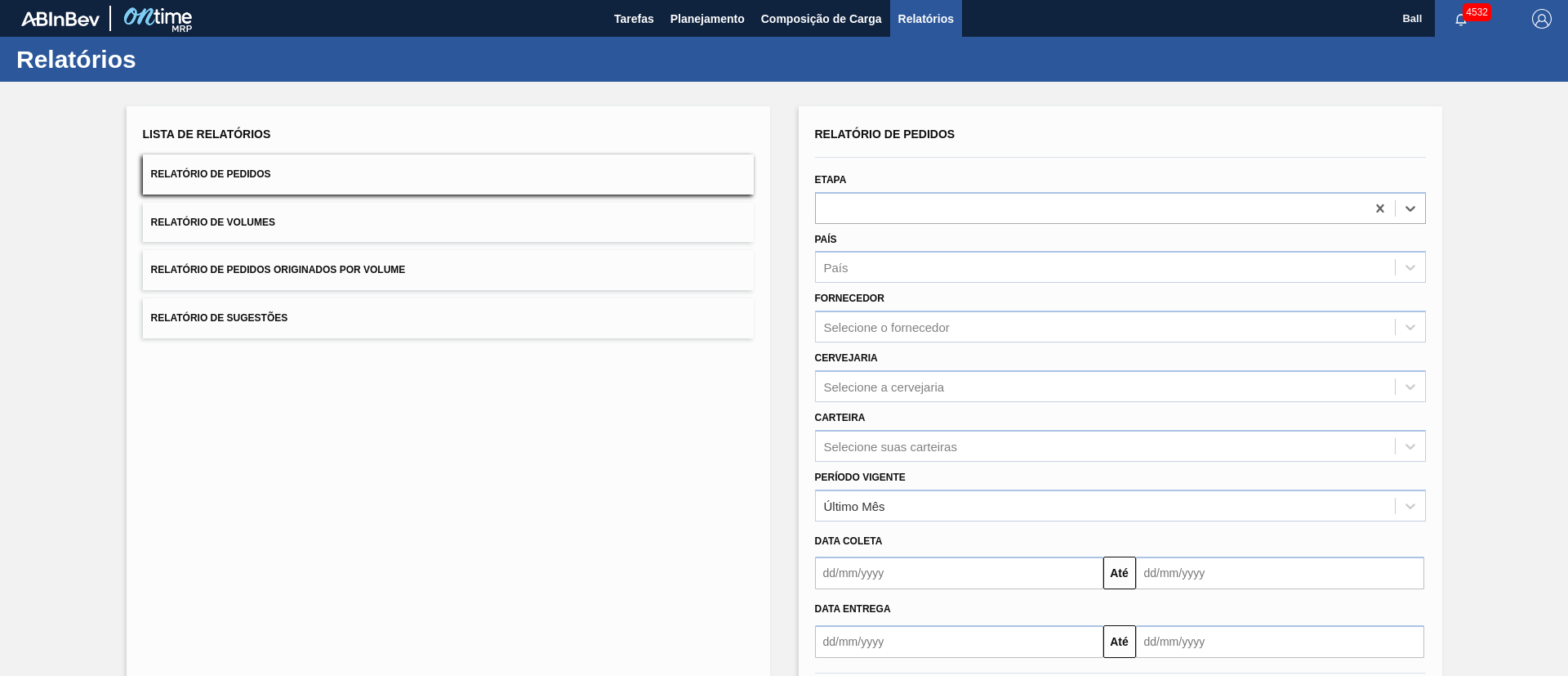
drag, startPoint x: 868, startPoint y: 203, endPoint x: 732, endPoint y: 188, distance: 136.8
click at [732, 188] on div "Lista de Relatórios Relatório de Pedidos Relatório de Volumes Relatório de Pedi…" at bounding box center [784, 419] width 1568 height 675
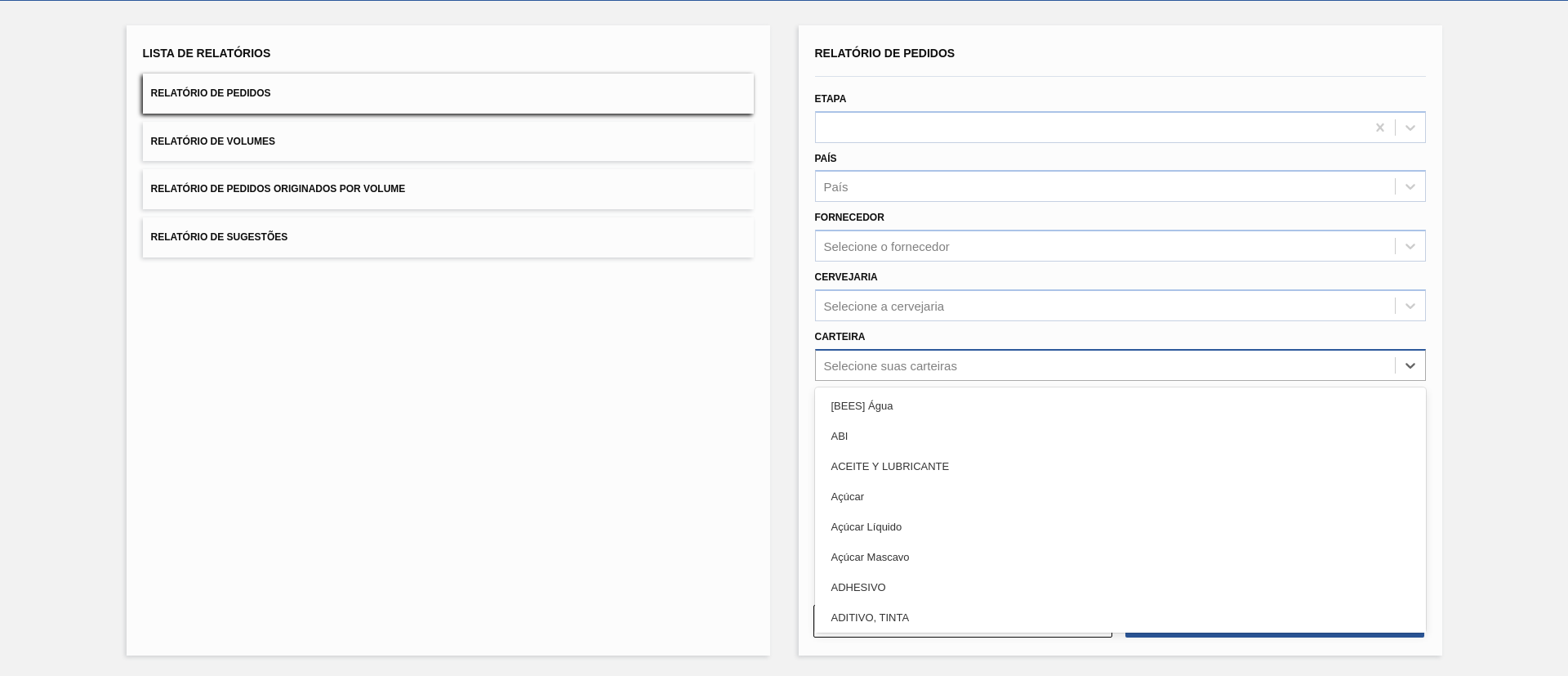
click at [887, 358] on div "Selecione suas carteiras" at bounding box center [891, 365] width 134 height 14
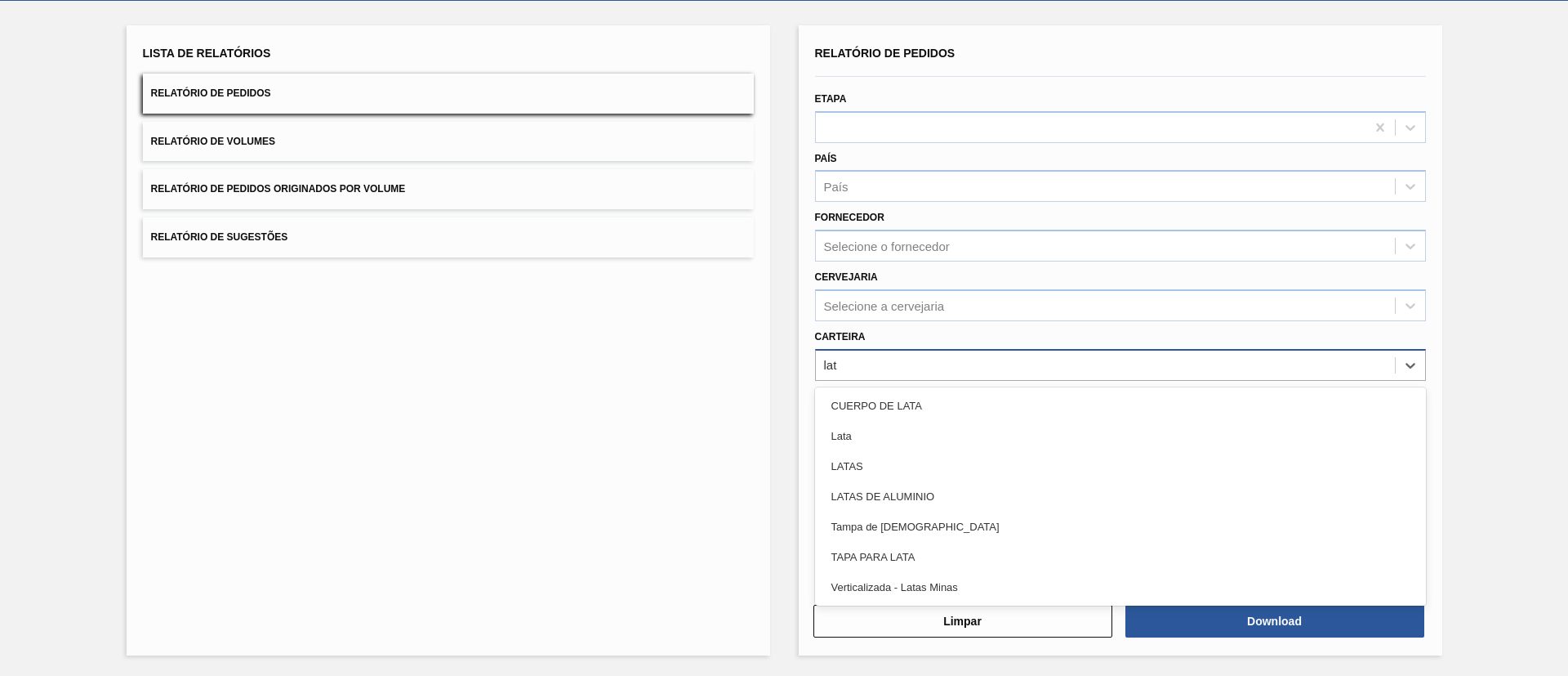
type input "lata"
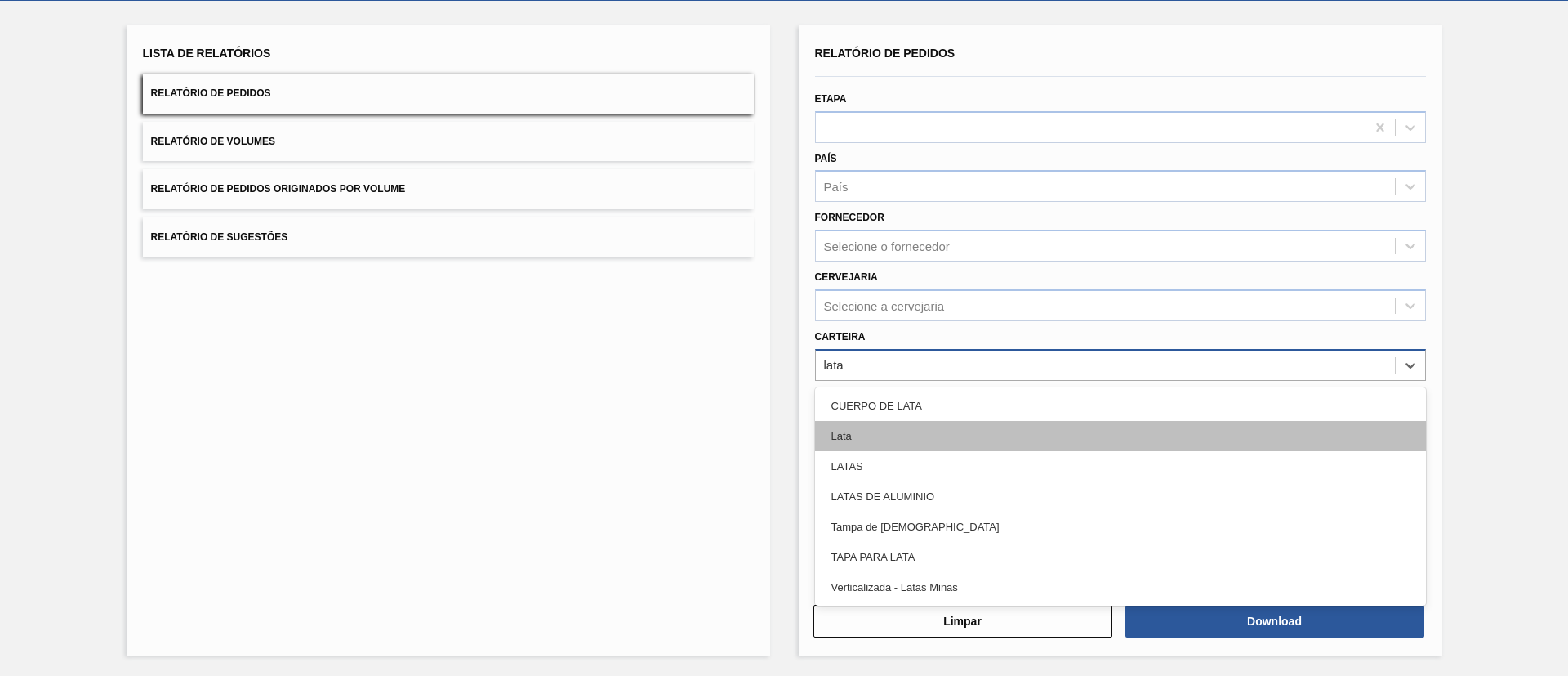
click at [902, 437] on div "Lata" at bounding box center [1120, 436] width 611 height 30
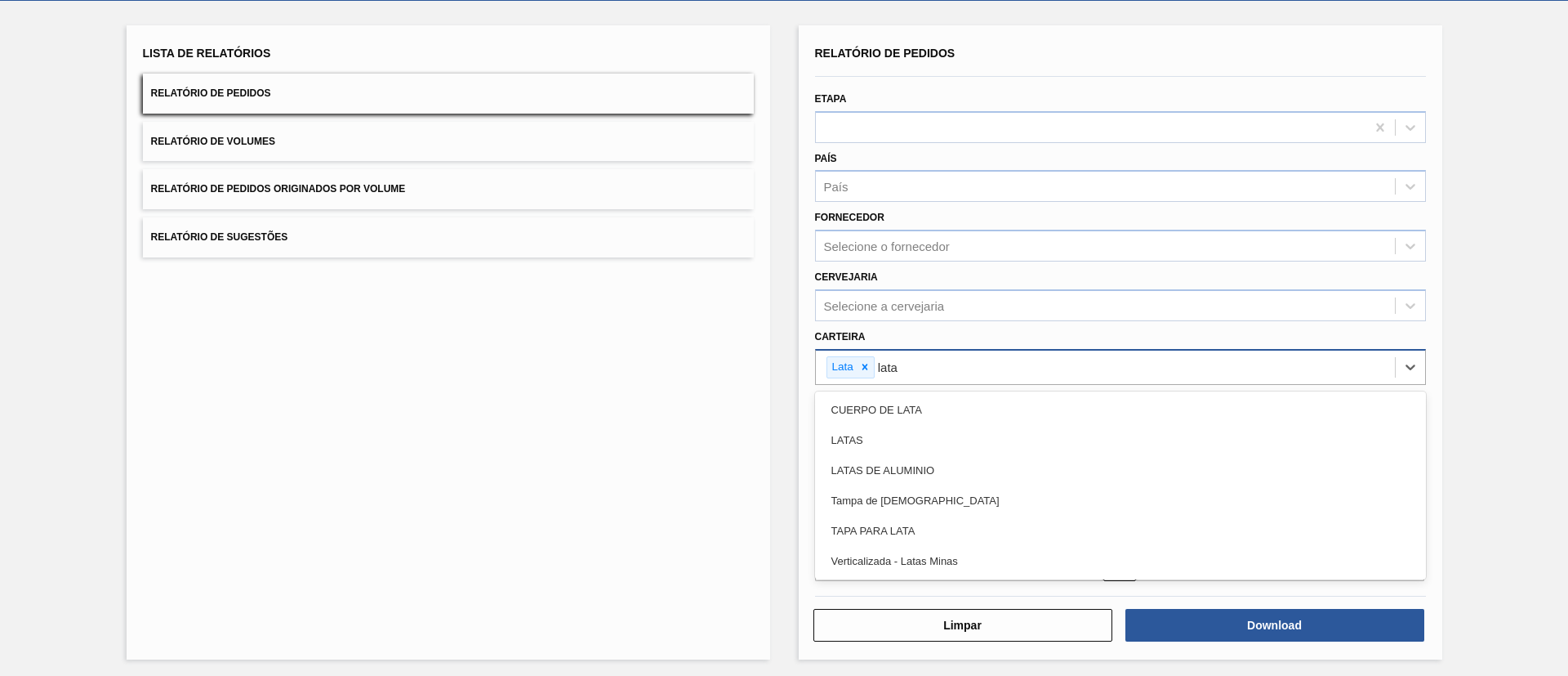
type input "latas"
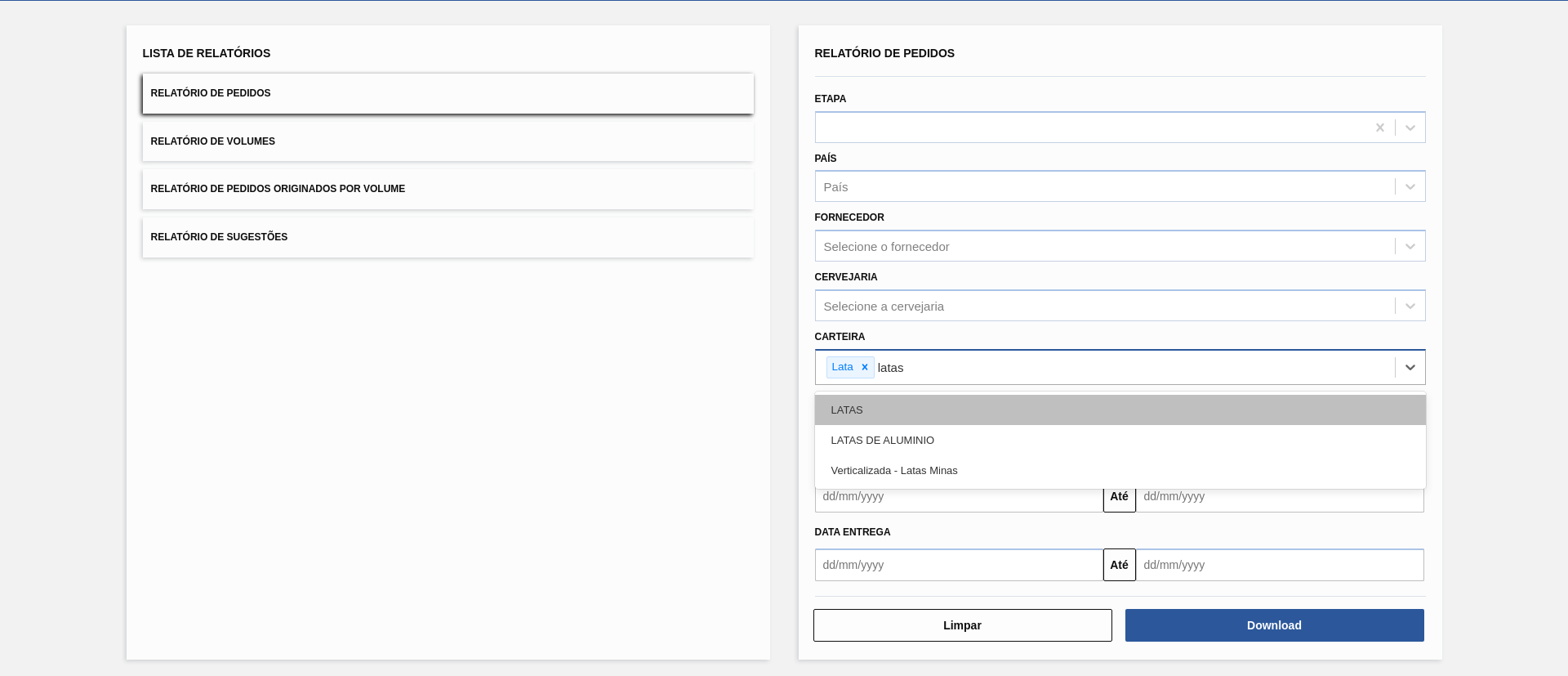
click at [906, 399] on div "LATAS" at bounding box center [1120, 410] width 611 height 30
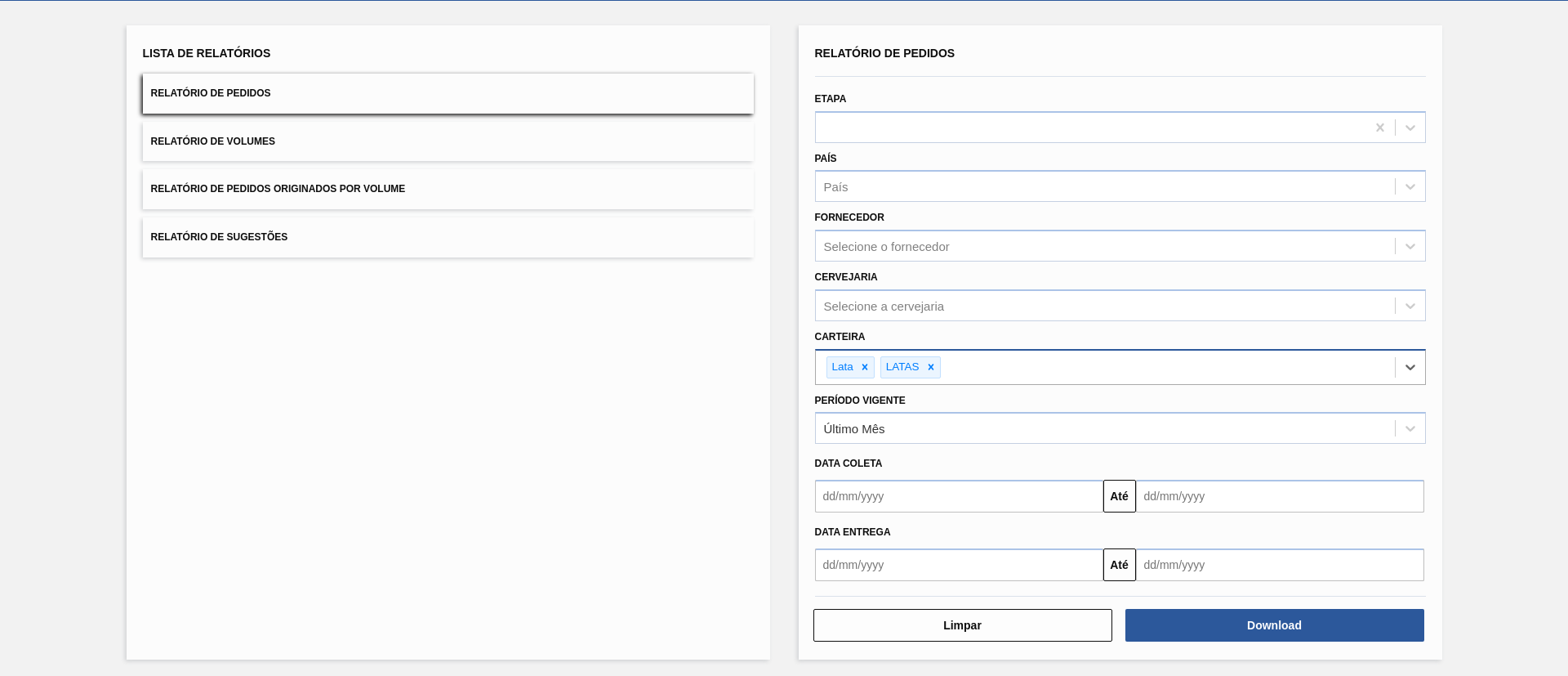
click at [639, 422] on div "Lista de Relatórios Relatório de Pedidos Relatório de Volumes Relatório de Pedi…" at bounding box center [448, 342] width 643 height 634
click at [954, 476] on div "Até" at bounding box center [1120, 494] width 624 height 37
click at [950, 494] on input "text" at bounding box center [959, 496] width 288 height 33
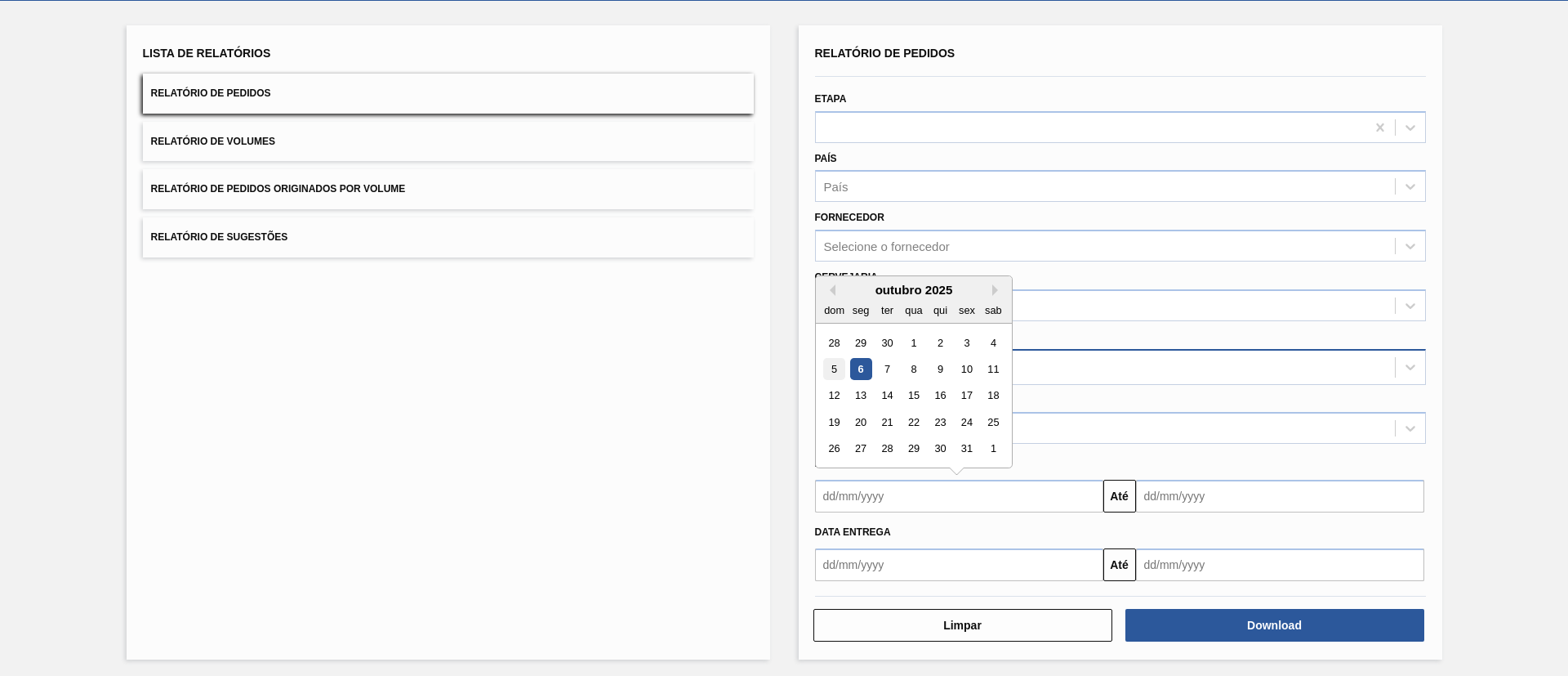
click at [837, 365] on div "5" at bounding box center [834, 368] width 22 height 22
type input "05/10/2025"
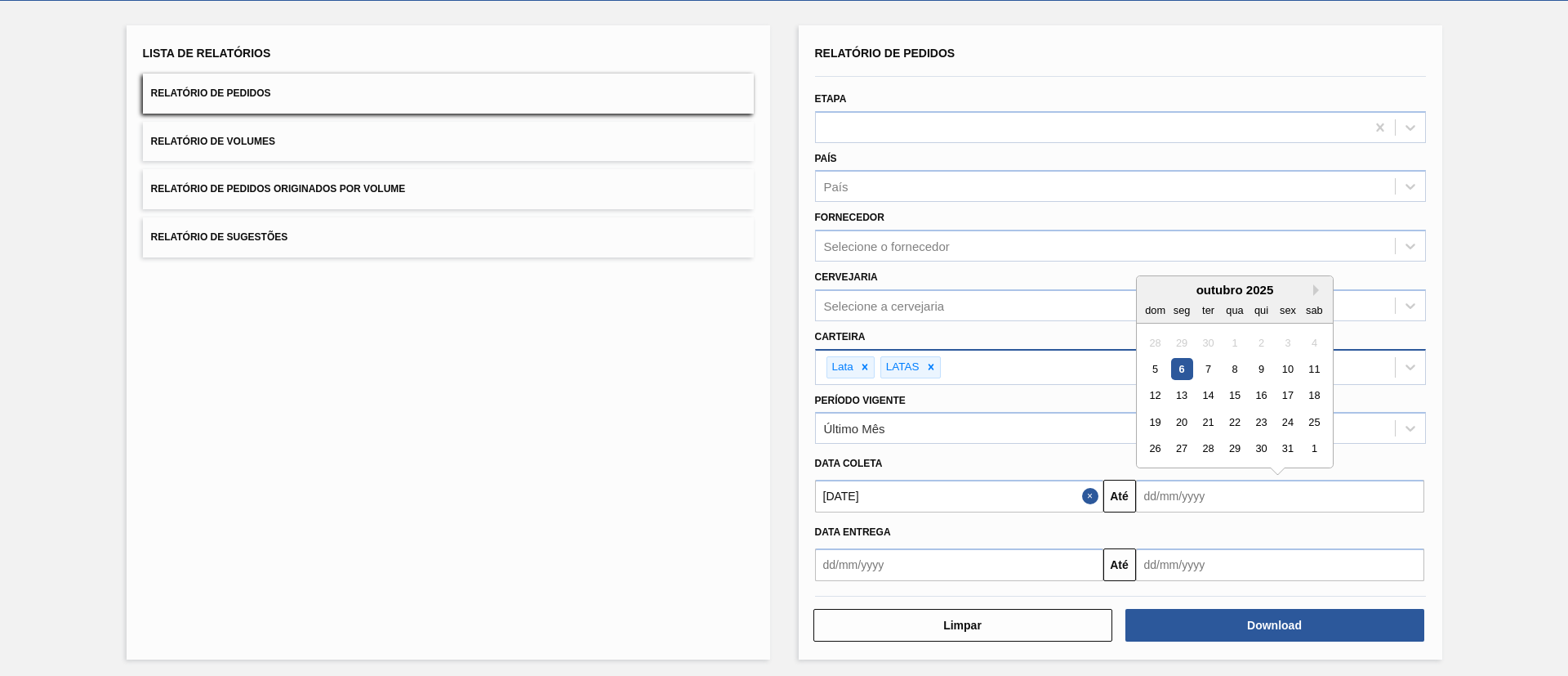
click at [1241, 499] on input "text" at bounding box center [1280, 496] width 288 height 33
click at [1317, 289] on button "Next Month" at bounding box center [1319, 289] width 11 height 11
click at [1157, 476] on div "30" at bounding box center [1154, 475] width 22 height 22
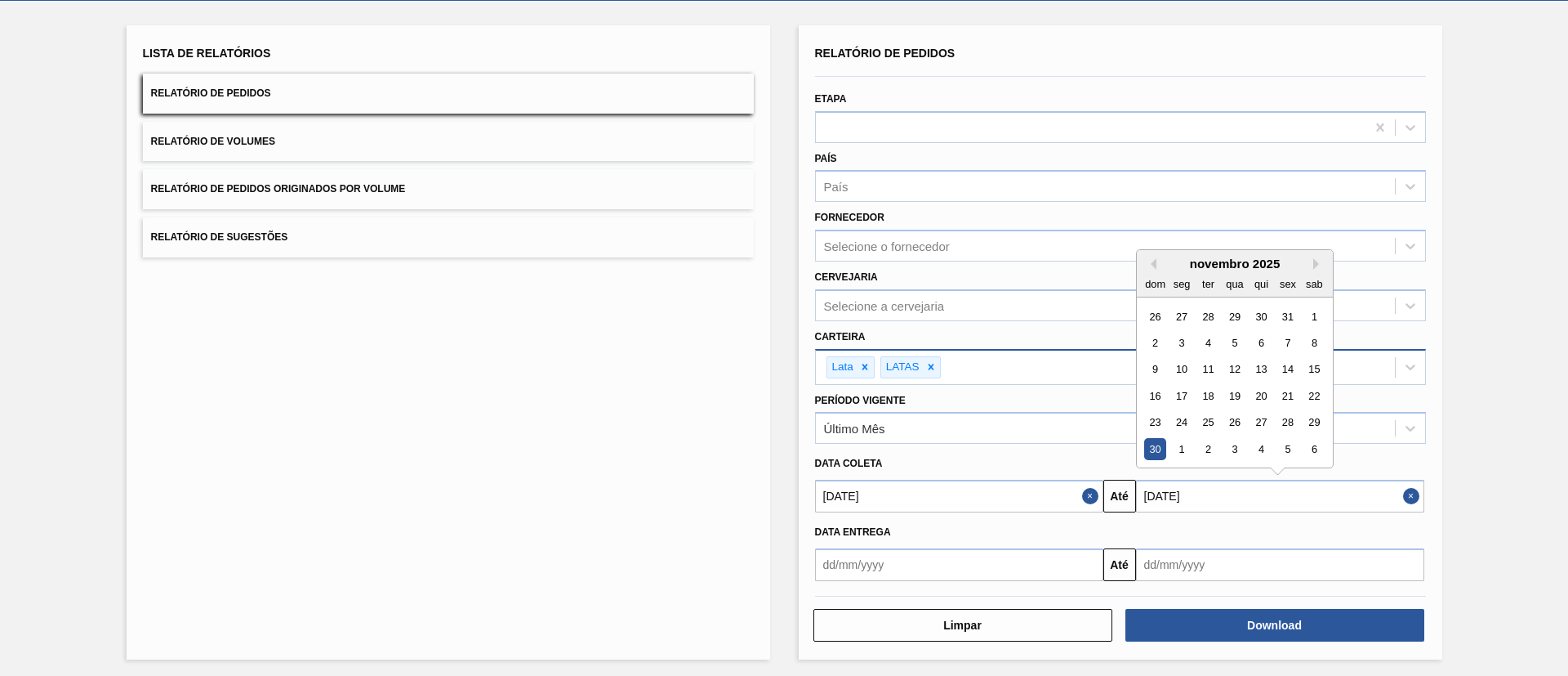
click at [1341, 494] on input "30/11/2025" at bounding box center [1280, 496] width 288 height 33
click at [1148, 266] on button "Previous Month" at bounding box center [1150, 264] width 11 height 11
click at [1261, 422] on div "30" at bounding box center [1260, 422] width 22 height 22
type input "30/10/2025"
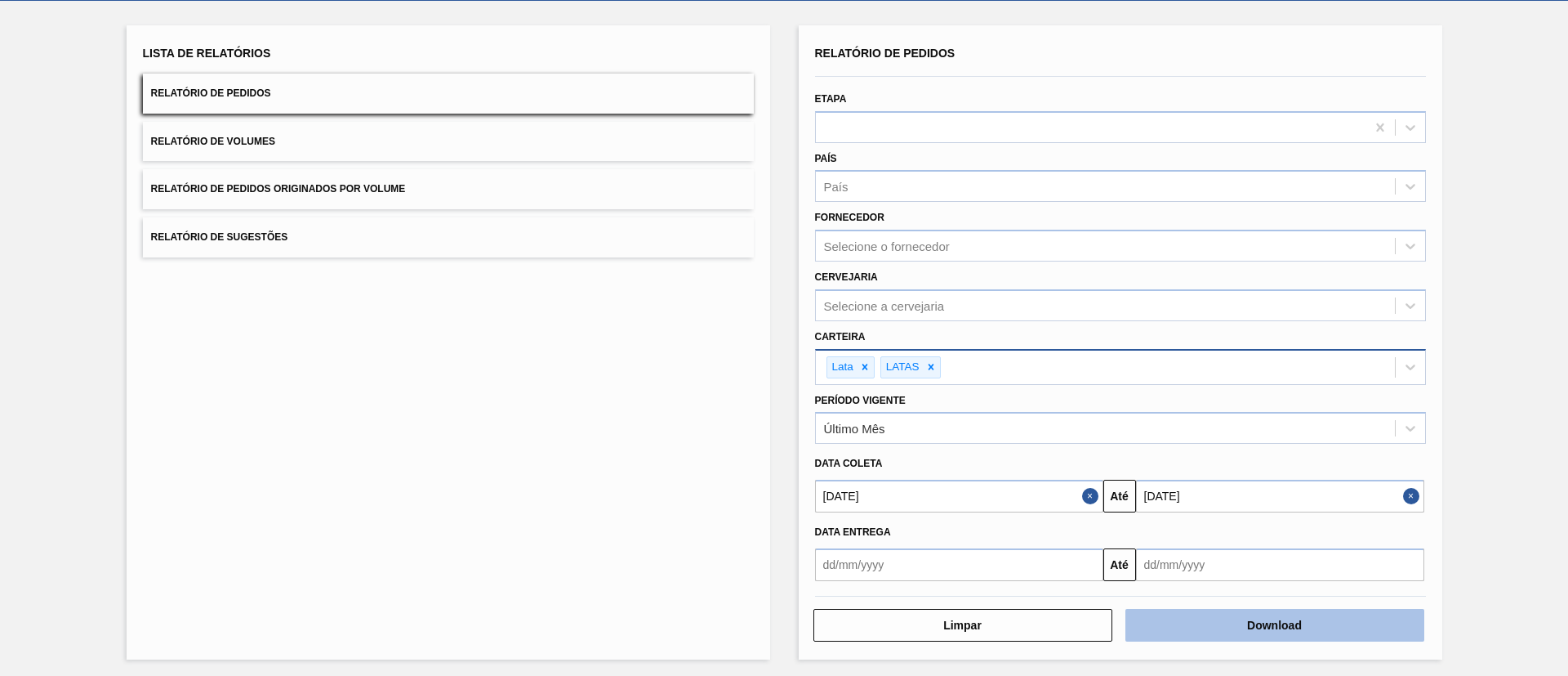
click at [1287, 625] on button "Download" at bounding box center [1275, 625] width 299 height 33
